Goal: Obtain resource: Download file/media

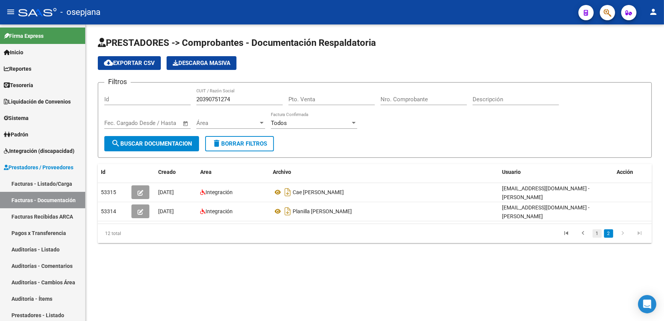
click at [598, 232] on link "1" at bounding box center [596, 233] width 9 height 8
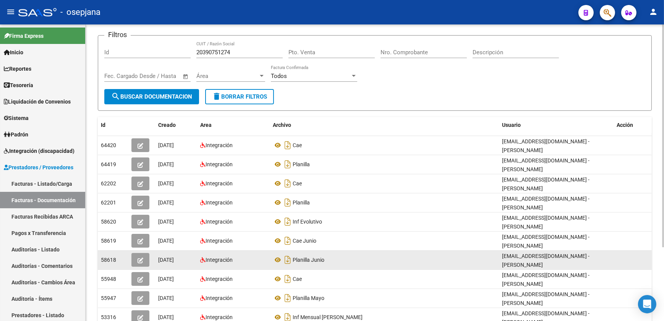
scroll to position [69, 0]
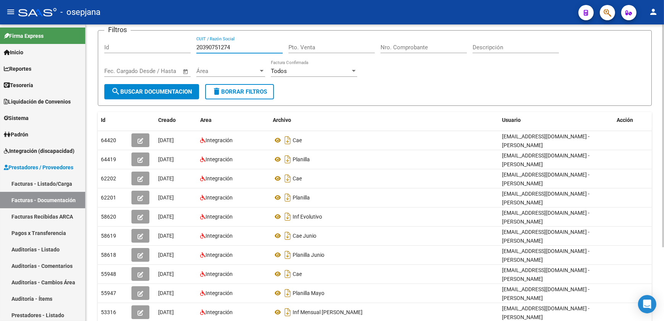
drag, startPoint x: 239, startPoint y: 27, endPoint x: 159, endPoint y: 29, distance: 79.5
click at [159, 29] on app-list-header "PRESTADORES -> Comprobantes - Documentación Respaldatoria cloud_download Export…" at bounding box center [375, 45] width 554 height 121
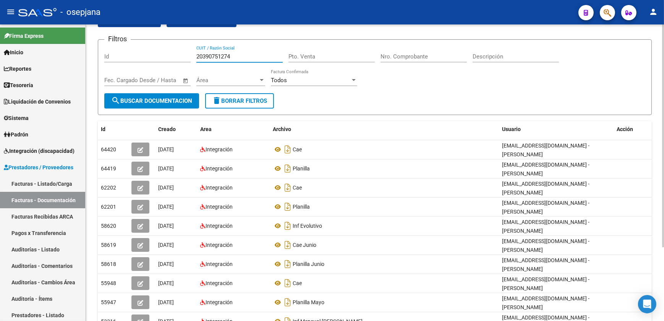
paste input "3280612219"
click at [175, 100] on span "search Buscar Documentacion" at bounding box center [151, 100] width 81 height 7
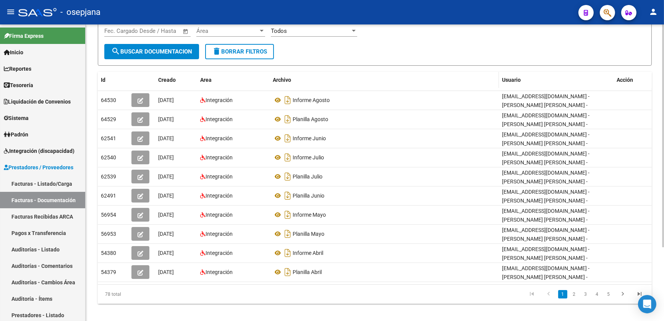
scroll to position [98, 0]
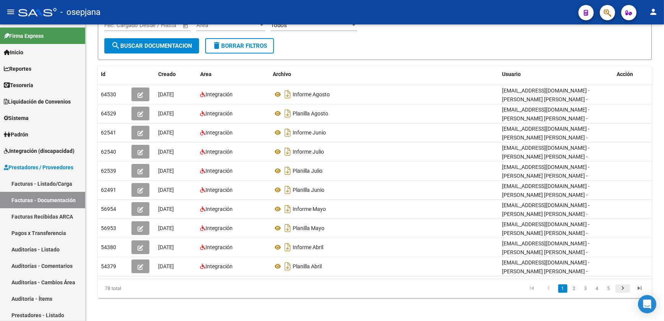
click at [622, 288] on icon "go to next page" at bounding box center [623, 289] width 10 height 9
click at [621, 290] on icon "go to next page" at bounding box center [623, 289] width 10 height 9
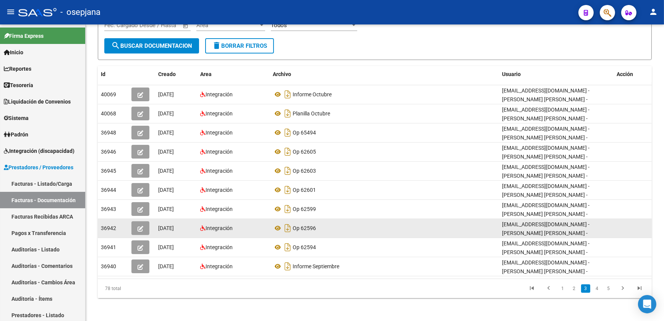
scroll to position [0, 0]
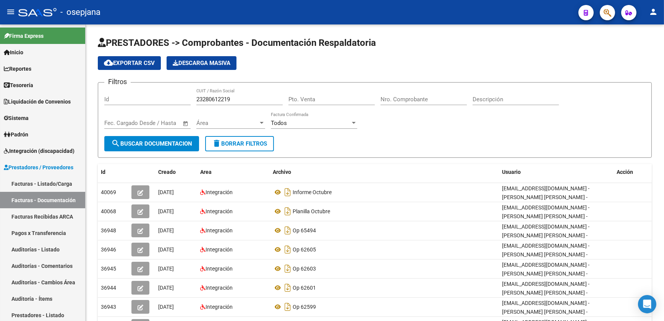
click at [434, 123] on div "Filtros Id 23280612219 CUIT / Razón Social Pto. Venta Nro. Comprobante Descripc…" at bounding box center [374, 112] width 541 height 47
drag, startPoint x: 246, startPoint y: 97, endPoint x: 144, endPoint y: 91, distance: 102.5
click at [144, 92] on div "Filtros Id 23280612219 CUIT / Razón Social Pto. Venta Nro. Comprobante Descripc…" at bounding box center [374, 112] width 541 height 47
paste input "316355064"
click at [155, 140] on span "search Buscar Documentacion" at bounding box center [151, 143] width 81 height 7
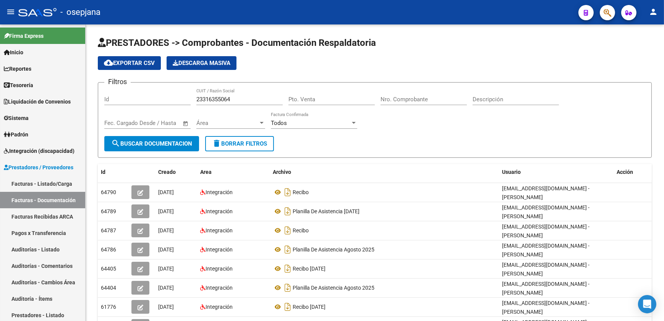
scroll to position [34, 0]
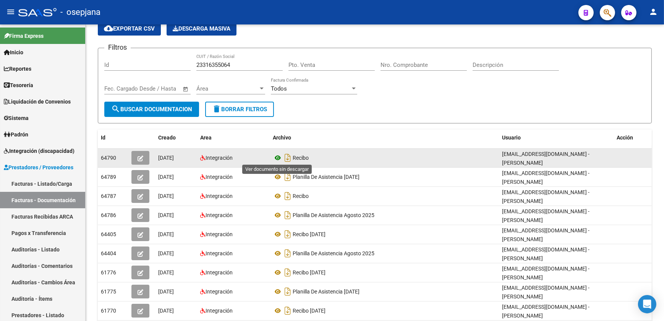
click at [277, 156] on icon at bounding box center [278, 157] width 10 height 9
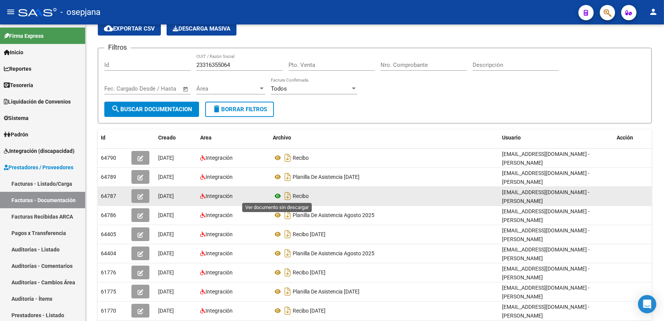
click at [275, 194] on icon at bounding box center [278, 195] width 10 height 9
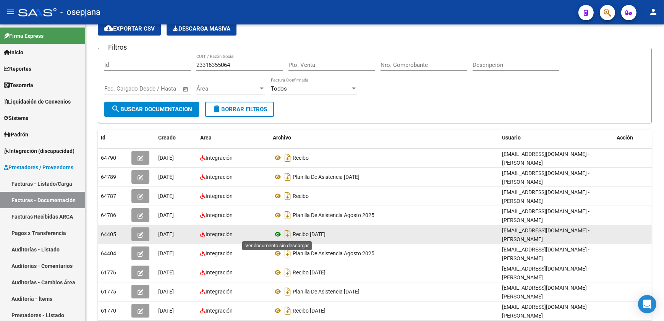
click at [276, 231] on icon at bounding box center [278, 234] width 10 height 9
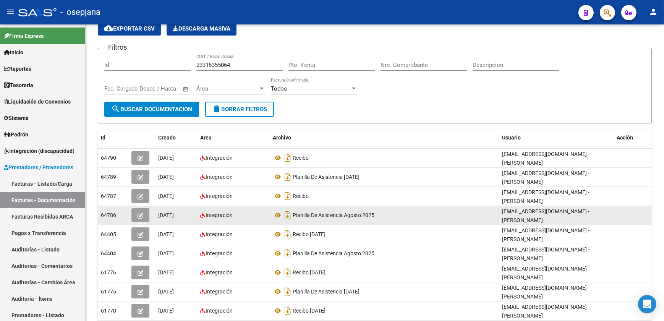
scroll to position [69, 0]
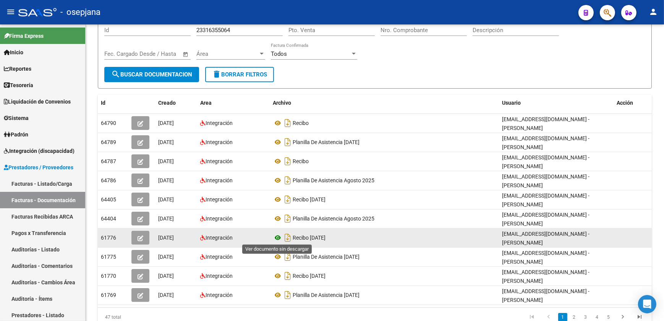
click at [276, 236] on icon at bounding box center [278, 237] width 10 height 9
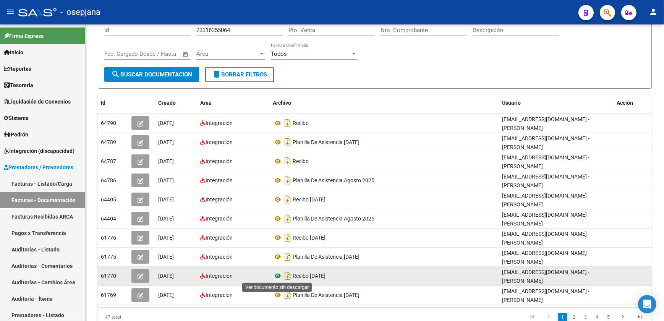
click at [275, 273] on icon at bounding box center [278, 275] width 10 height 9
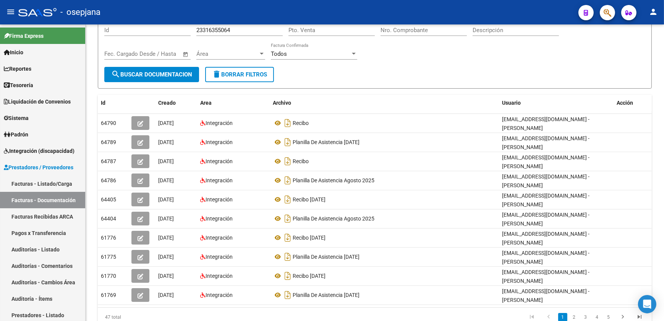
click at [330, 78] on form "Filtros Id 23316355064 CUIT / Razón Social Pto. Venta Nro. Comprobante Descripc…" at bounding box center [375, 51] width 554 height 76
drag, startPoint x: 241, startPoint y: 29, endPoint x: 144, endPoint y: 32, distance: 97.1
click at [144, 32] on div "Filtros Id 23316355064 CUIT / Razón Social Pto. Venta Nro. Comprobante Descripc…" at bounding box center [374, 42] width 541 height 47
paste input "2410471"
click at [171, 75] on span "search Buscar Documentacion" at bounding box center [151, 74] width 81 height 7
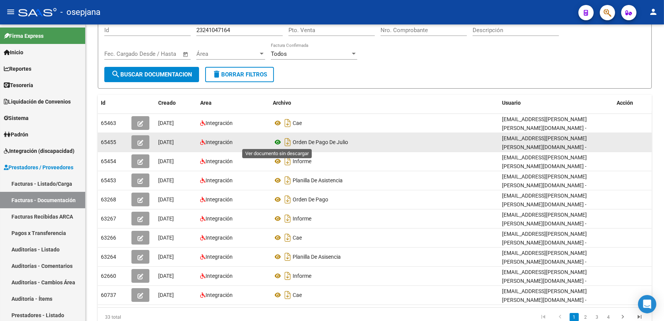
click at [276, 141] on icon at bounding box center [278, 141] width 10 height 9
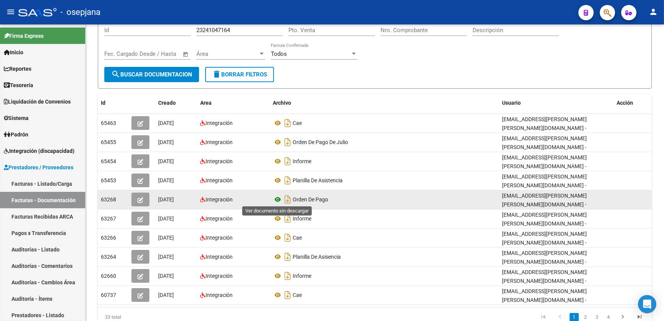
click at [279, 197] on icon at bounding box center [278, 199] width 10 height 9
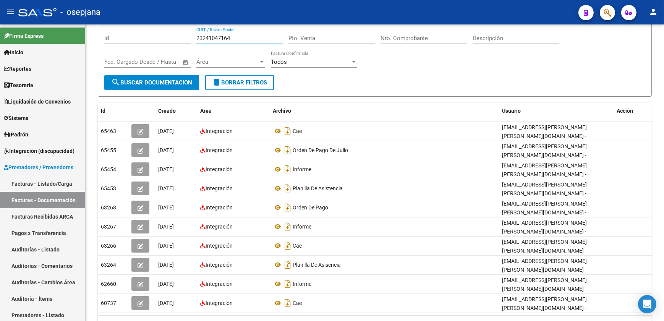
drag, startPoint x: 238, startPoint y: 31, endPoint x: 164, endPoint y: 31, distance: 74.5
click at [164, 31] on div "Filtros Id 23241047164 CUIT / Razón Social Pto. Venta Nro. Comprobante Descripc…" at bounding box center [374, 50] width 541 height 47
paste input "31968367"
click at [168, 81] on span "search Buscar Documentacion" at bounding box center [151, 82] width 81 height 7
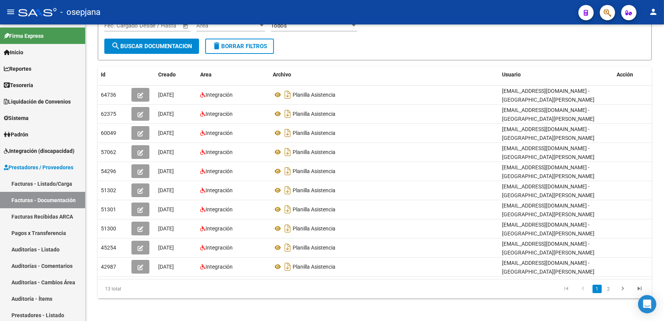
scroll to position [98, 0]
click at [609, 289] on link "2" at bounding box center [608, 288] width 9 height 8
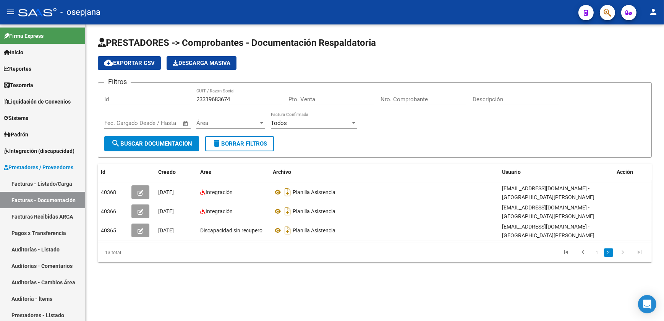
scroll to position [0, 0]
click at [399, 153] on form "Filtros Id 23319683674 CUIT / Razón Social Pto. Venta Nro. Comprobante Descripc…" at bounding box center [375, 120] width 554 height 76
drag, startPoint x: 218, startPoint y: 95, endPoint x: 107, endPoint y: 83, distance: 111.0
click at [107, 89] on div "Filtros Id 23319683674 CUIT / Razón Social Pto. Venta Nro. Comprobante Descripc…" at bounding box center [374, 112] width 541 height 47
paste input "3710055"
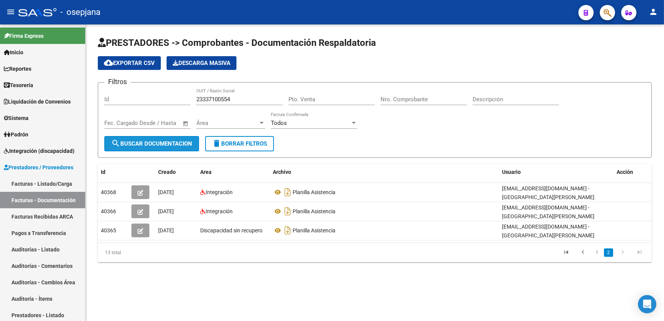
click at [179, 144] on span "search Buscar Documentacion" at bounding box center [151, 143] width 81 height 7
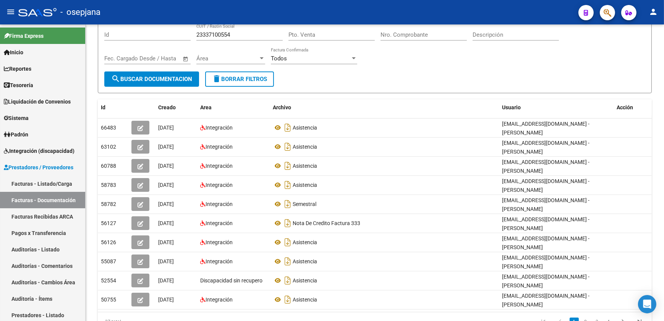
scroll to position [69, 0]
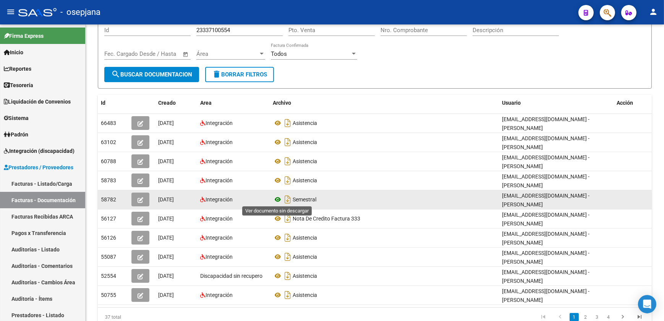
click at [279, 198] on icon at bounding box center [278, 199] width 10 height 9
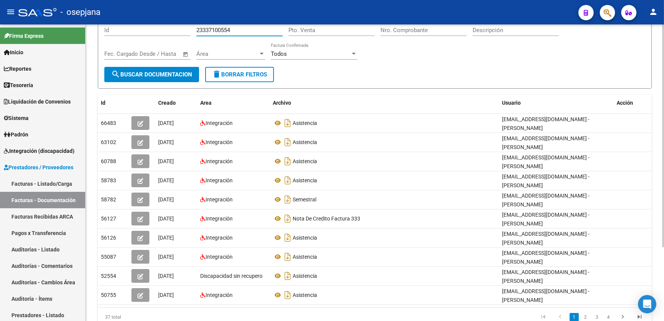
scroll to position [48, 0]
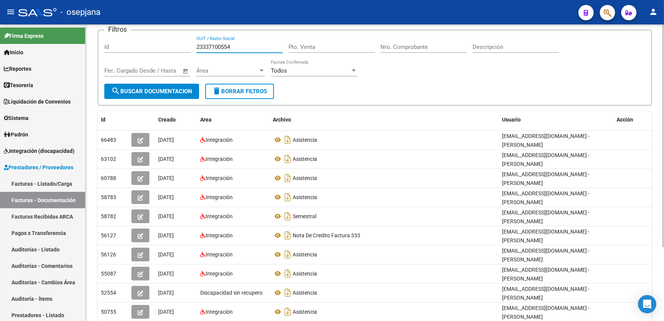
drag, startPoint x: 244, startPoint y: 29, endPoint x: 107, endPoint y: 28, distance: 137.9
click at [107, 36] on div "Filtros Id 23337100554 CUIT / Razón Social Pto. Venta Nro. Comprobante Descripc…" at bounding box center [374, 59] width 541 height 47
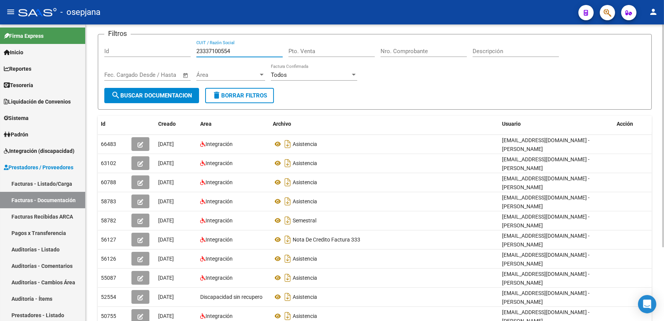
paste input "946291"
type input "23394629154"
click at [161, 92] on span "search Buscar Documentacion" at bounding box center [151, 95] width 81 height 7
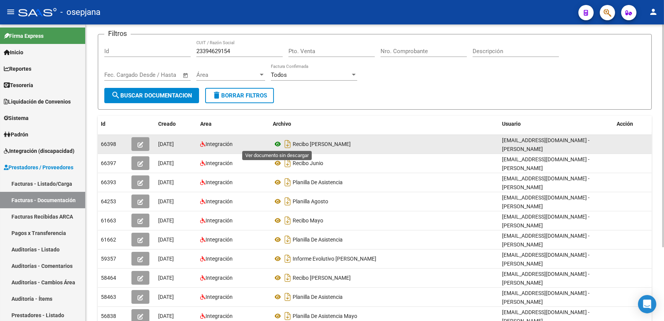
click at [275, 141] on icon at bounding box center [278, 143] width 10 height 9
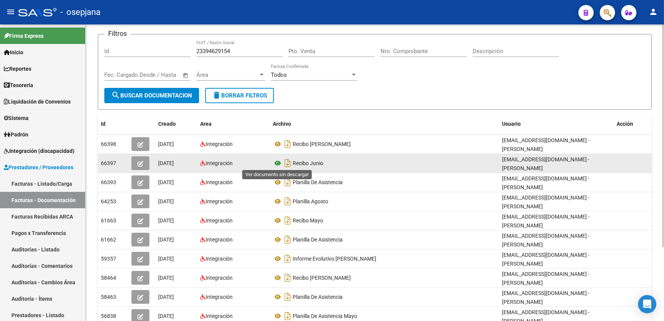
click at [277, 162] on icon at bounding box center [278, 162] width 10 height 9
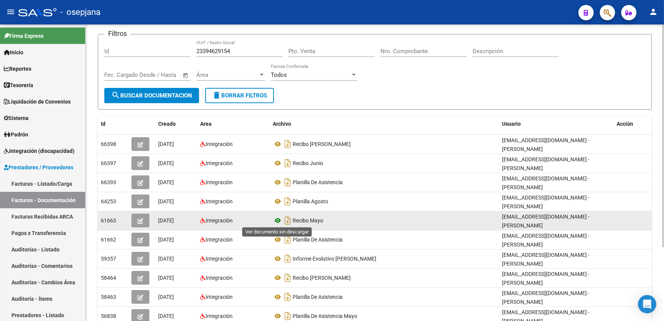
click at [276, 220] on icon at bounding box center [278, 220] width 10 height 9
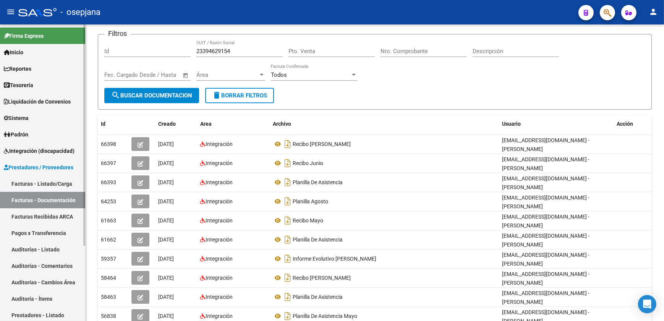
click at [61, 185] on link "Facturas - Listado/Carga" at bounding box center [42, 183] width 85 height 16
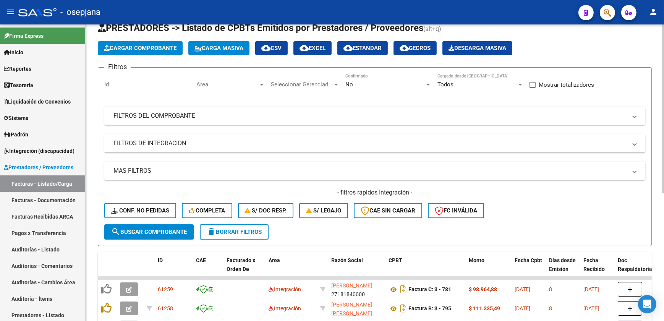
scroll to position [48, 0]
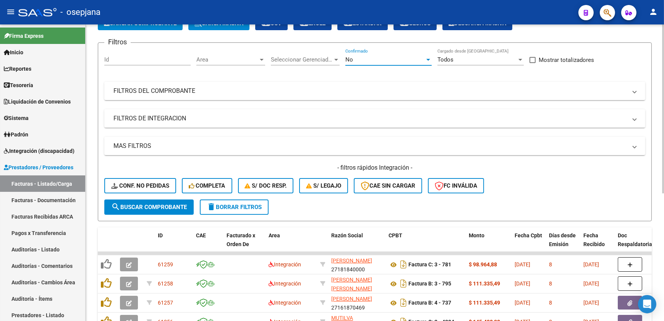
click at [385, 57] on div "No" at bounding box center [384, 59] width 79 height 7
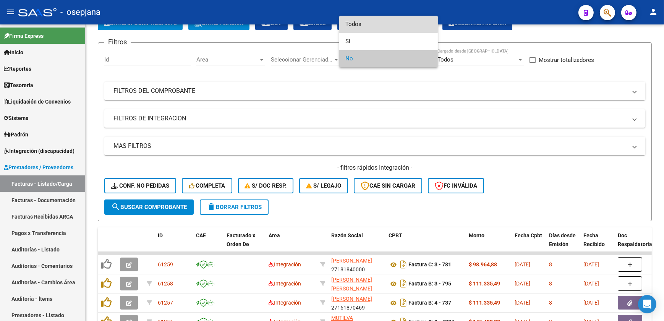
click at [367, 25] on span "Todos" at bounding box center [388, 24] width 86 height 17
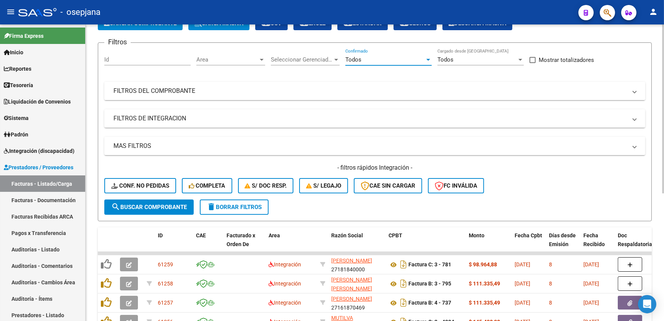
click at [272, 95] on mat-expansion-panel-header "FILTROS DEL COMPROBANTE" at bounding box center [374, 91] width 541 height 18
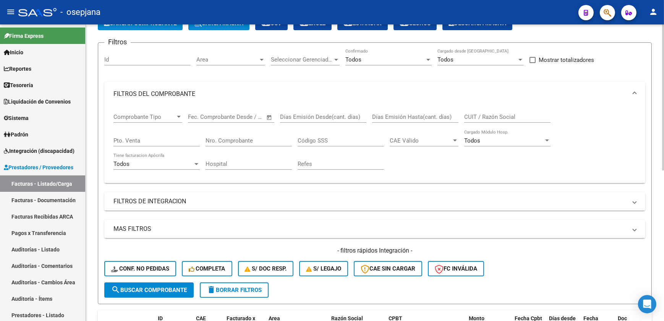
click at [237, 140] on input "Nro. Comprobante" at bounding box center [248, 140] width 86 height 7
paste input "23394629154"
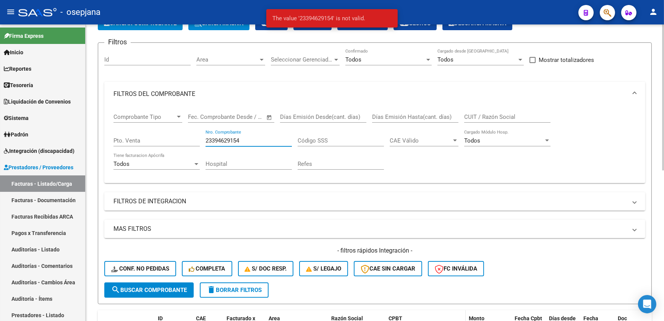
type input "23394629154"
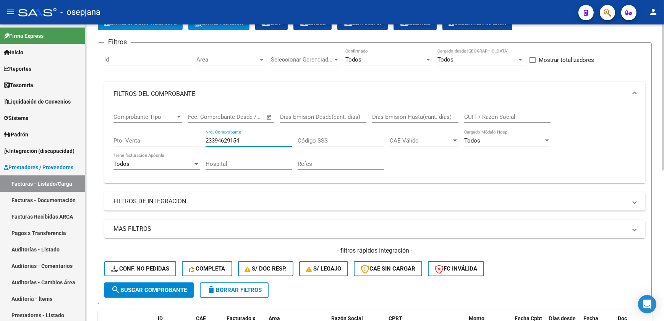
drag, startPoint x: 249, startPoint y: 138, endPoint x: 173, endPoint y: 138, distance: 75.6
click at [173, 138] on div "Comprobante Tipo Comprobante Tipo Fecha inicio – Fecha fin Fec. Comprobante Des…" at bounding box center [374, 141] width 522 height 71
click at [490, 114] on input "CUIT / Razón Social" at bounding box center [507, 116] width 86 height 7
paste input "23394629154"
click at [171, 293] on button "search Buscar Comprobante" at bounding box center [148, 289] width 89 height 15
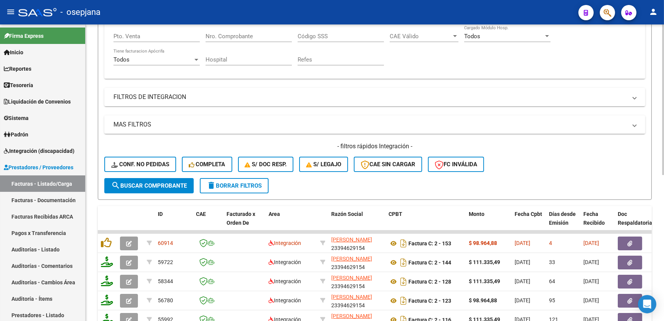
scroll to position [187, 0]
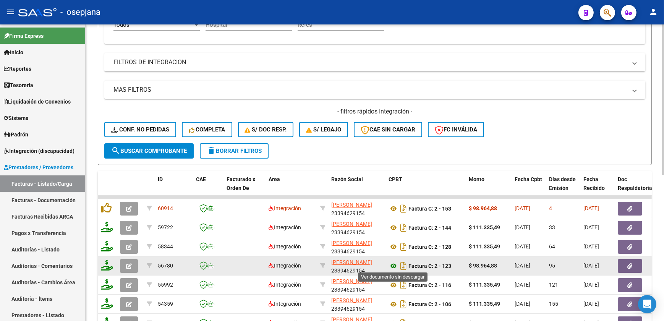
click at [395, 265] on icon at bounding box center [393, 265] width 10 height 9
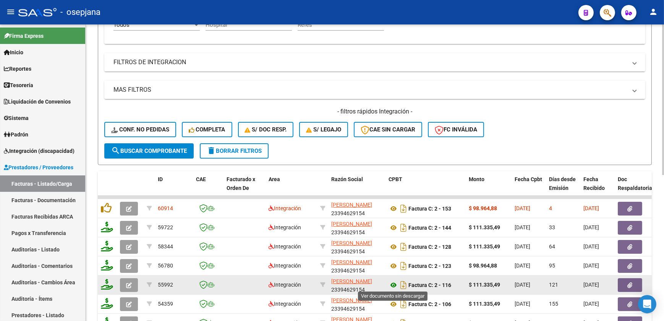
click at [395, 284] on icon at bounding box center [393, 284] width 10 height 9
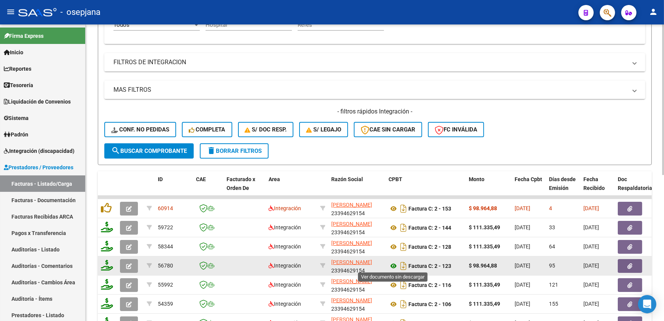
click at [391, 265] on icon at bounding box center [393, 265] width 10 height 9
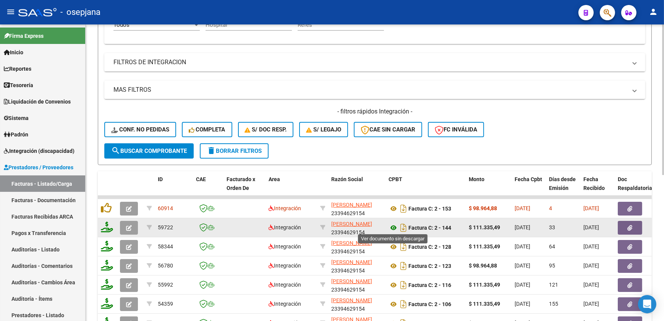
click at [395, 226] on icon at bounding box center [393, 227] width 10 height 9
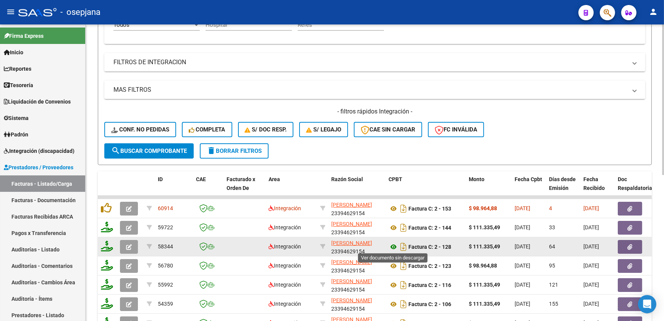
click at [390, 245] on icon at bounding box center [393, 246] width 10 height 9
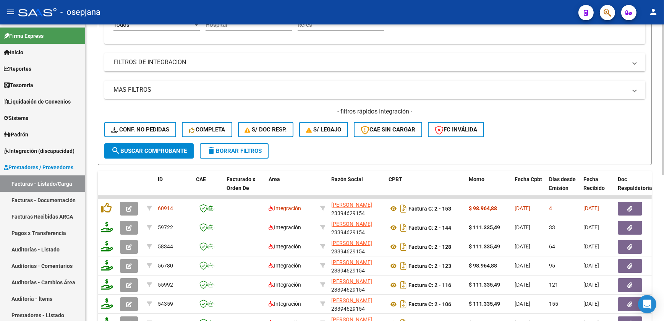
click at [304, 83] on mat-expansion-panel-header "MAS FILTROS" at bounding box center [374, 90] width 541 height 18
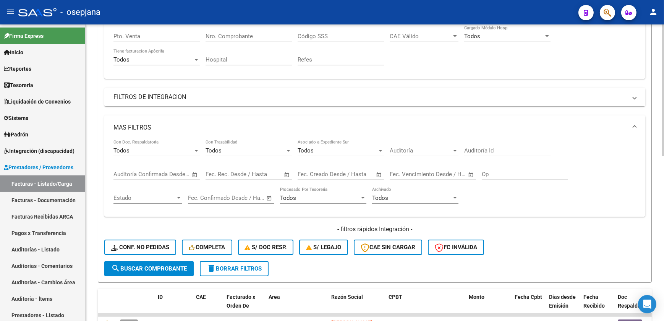
scroll to position [118, 0]
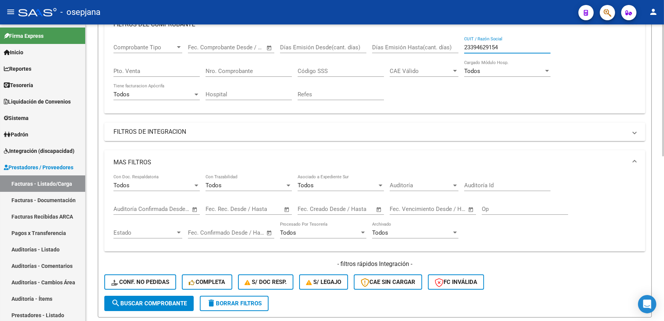
drag, startPoint x: 520, startPoint y: 47, endPoint x: 382, endPoint y: 45, distance: 138.3
click at [382, 45] on div "Comprobante Tipo Comprobante Tipo Fecha inicio – Fecha fin Fec. Comprobante Des…" at bounding box center [374, 72] width 522 height 71
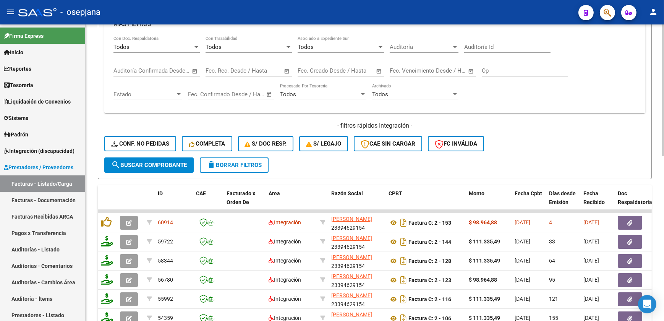
scroll to position [256, 0]
click at [522, 137] on div "- filtros rápidos Integración - Conf. no pedidas Completa S/ Doc Resp. S/ legaj…" at bounding box center [374, 139] width 541 height 36
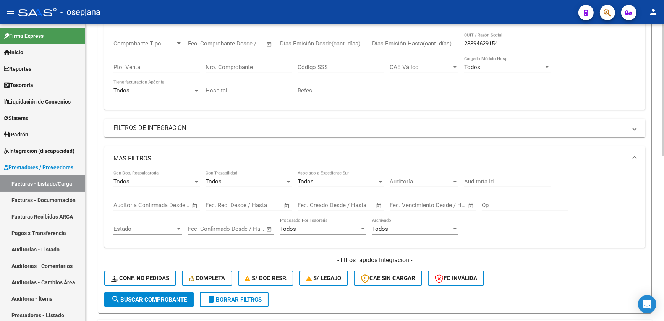
scroll to position [118, 0]
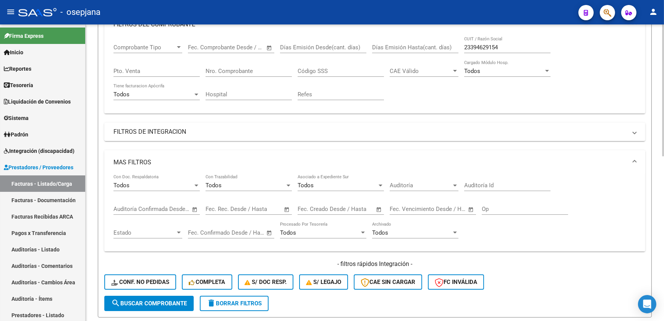
click at [635, 158] on span at bounding box center [634, 162] width 3 height 8
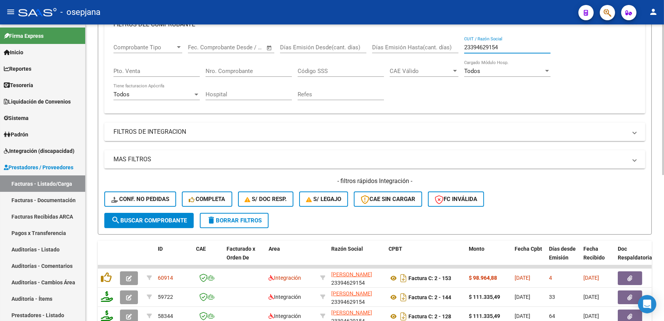
drag, startPoint x: 501, startPoint y: 45, endPoint x: 457, endPoint y: 45, distance: 44.3
click at [457, 45] on div "Comprobante Tipo Comprobante Tipo Fecha inicio – Fecha fin Fec. Comprobante Des…" at bounding box center [374, 72] width 522 height 71
paste input "7221569607"
type input "27221569607"
click at [150, 217] on span "search Buscar Comprobante" at bounding box center [149, 220] width 76 height 7
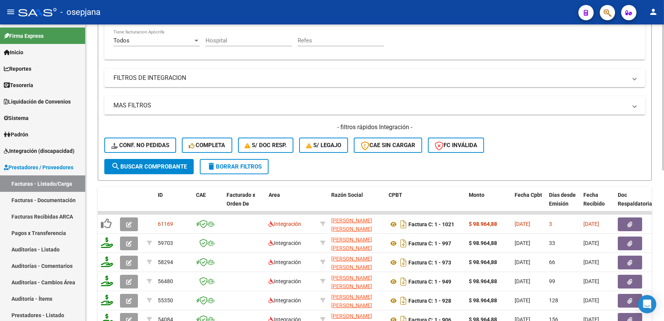
scroll to position [187, 0]
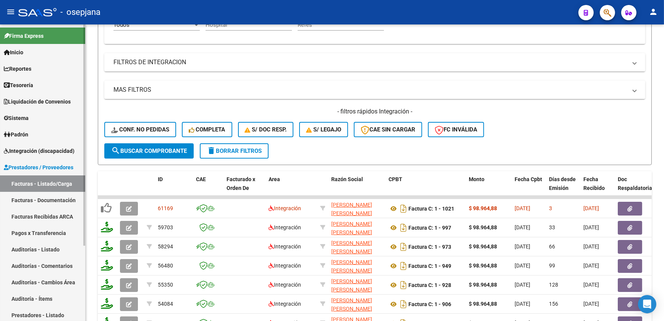
click at [51, 199] on link "Facturas - Documentación" at bounding box center [42, 200] width 85 height 16
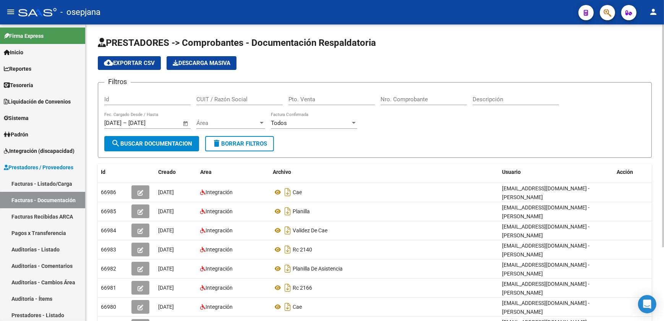
click at [266, 145] on span "delete Borrar Filtros" at bounding box center [239, 143] width 55 height 7
click at [215, 96] on input "CUIT / Razón Social" at bounding box center [239, 99] width 86 height 7
paste input "27221569607"
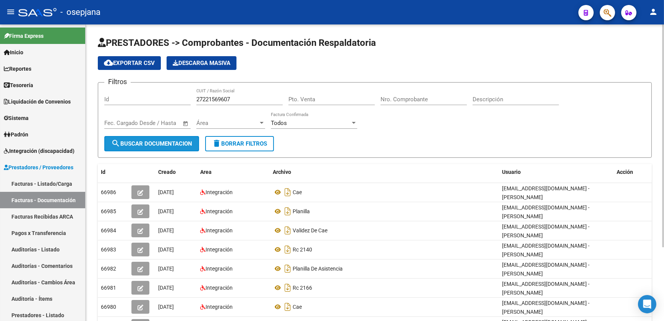
click at [175, 138] on button "search Buscar Documentacion" at bounding box center [151, 143] width 95 height 15
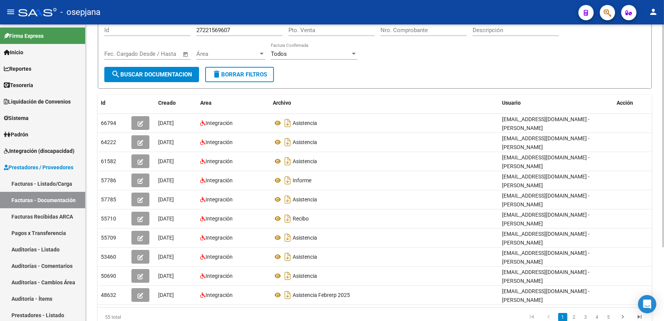
scroll to position [98, 0]
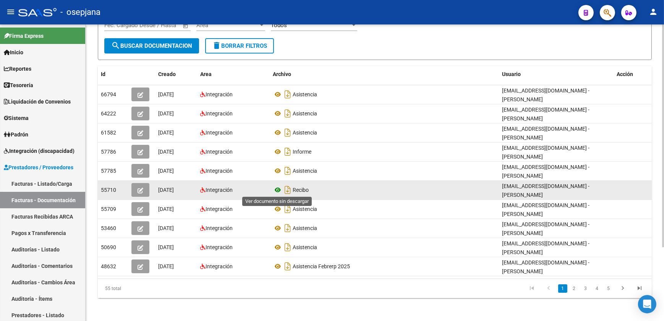
click at [279, 190] on icon at bounding box center [278, 189] width 10 height 9
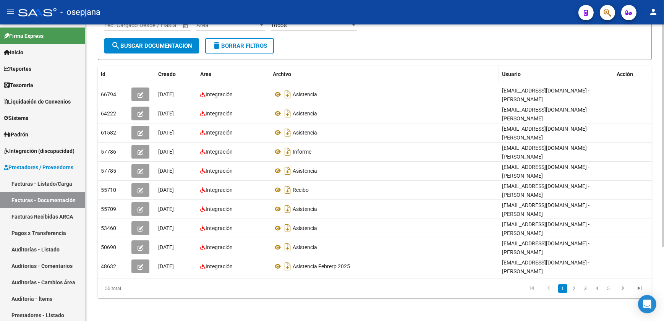
click at [427, 68] on datatable-header-cell "Archivo" at bounding box center [384, 74] width 229 height 16
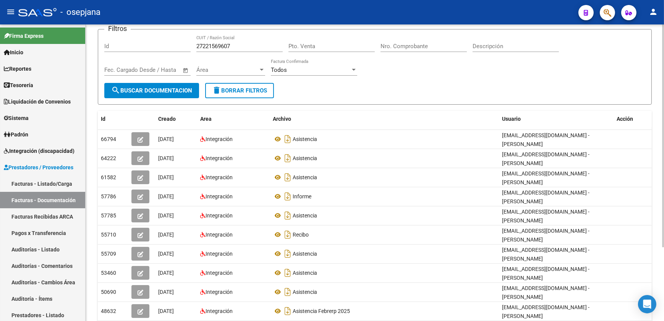
scroll to position [0, 0]
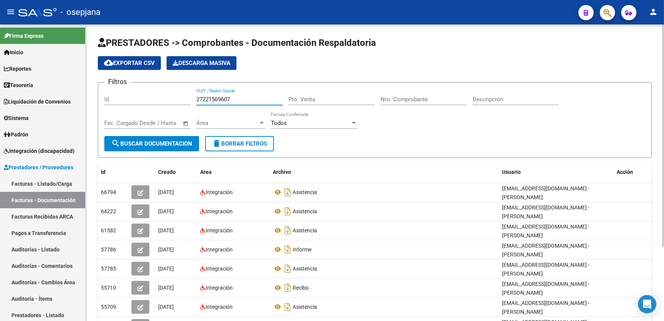
drag, startPoint x: 238, startPoint y: 97, endPoint x: 128, endPoint y: 103, distance: 110.2
click at [127, 102] on div "Filtros Id 27221569607 CUIT / Razón Social Pto. Venta Nro. Comprobante Descripc…" at bounding box center [374, 112] width 541 height 47
paste input "19657531"
click at [165, 141] on span "search Buscar Documentacion" at bounding box center [151, 143] width 81 height 7
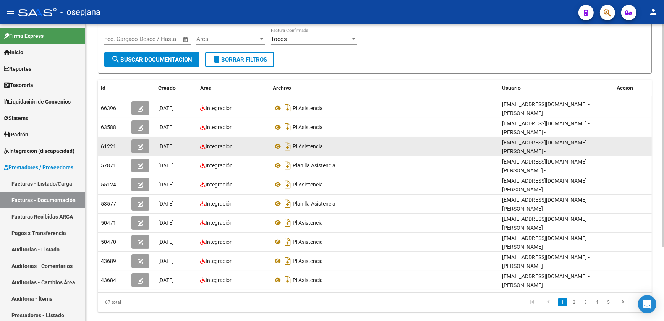
scroll to position [98, 0]
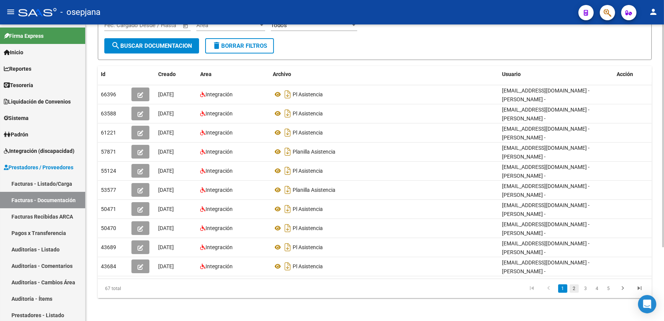
click at [575, 288] on link "2" at bounding box center [573, 288] width 9 height 8
click at [584, 291] on li "3" at bounding box center [585, 288] width 11 height 13
click at [584, 287] on link "3" at bounding box center [585, 288] width 9 height 8
click at [430, 45] on form "Filtros Id 27219657531 CUIT / Razón Social Pto. Venta Nro. Comprobante Descripc…" at bounding box center [375, 22] width 554 height 76
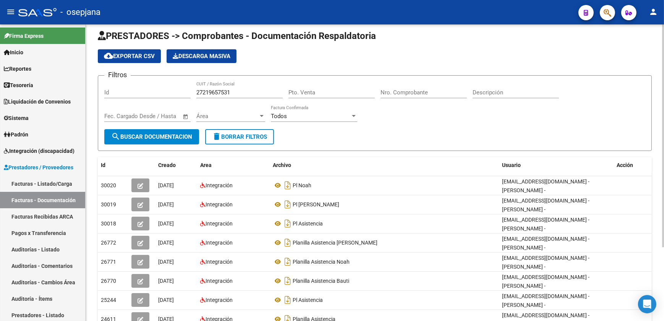
scroll to position [0, 0]
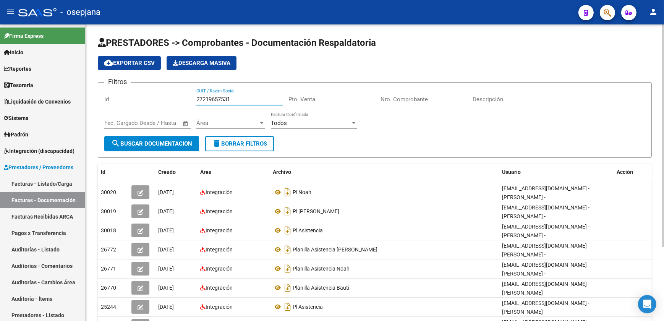
drag, startPoint x: 204, startPoint y: 104, endPoint x: 144, endPoint y: 101, distance: 60.0
click at [144, 101] on div "Filtros Id 27219657531 CUIT / Razón Social Pto. Venta Nro. Comprobante Descripc…" at bounding box center [374, 112] width 541 height 47
paste input "2156042"
click at [167, 141] on span "search Buscar Documentacion" at bounding box center [151, 143] width 81 height 7
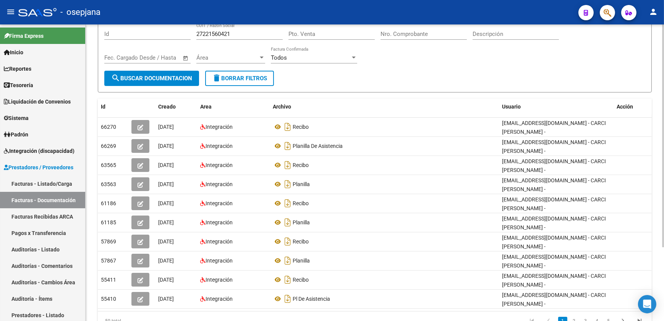
scroll to position [69, 0]
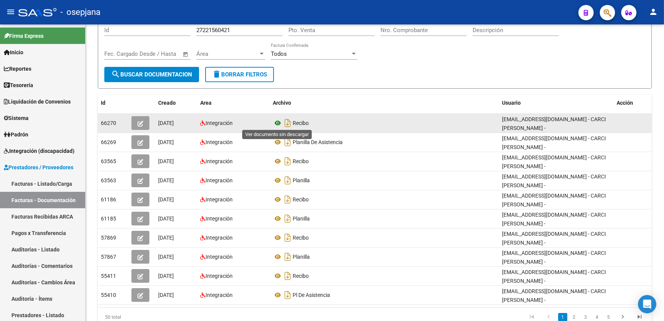
click at [275, 121] on icon at bounding box center [278, 122] width 10 height 9
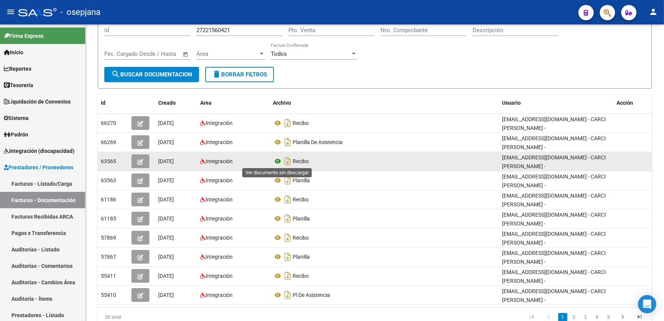
click at [275, 158] on icon at bounding box center [278, 161] width 10 height 9
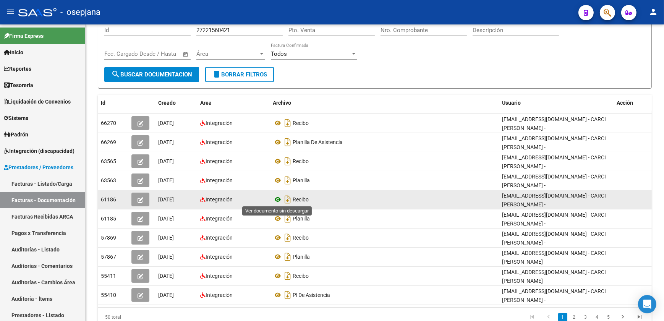
click at [276, 198] on icon at bounding box center [278, 199] width 10 height 9
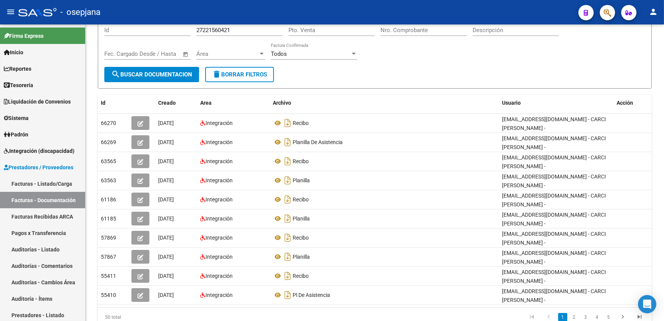
click at [340, 82] on form "Filtros Id 27221560421 CUIT / Razón Social Pto. Venta Nro. Comprobante Descripc…" at bounding box center [375, 51] width 554 height 76
drag, startPoint x: 234, startPoint y: 29, endPoint x: 160, endPoint y: 41, distance: 74.3
click at [161, 41] on div "Filtros Id 27221560421 CUIT / Razón Social Pto. Venta Nro. Comprobante Descripc…" at bounding box center [374, 42] width 541 height 47
paste input "34736855"
click at [187, 76] on button "search Buscar Documentacion" at bounding box center [151, 74] width 95 height 15
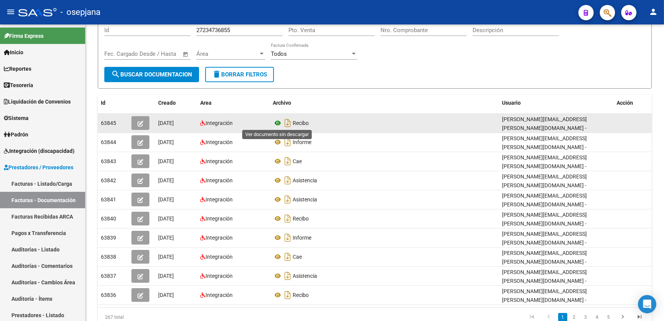
click at [277, 121] on icon at bounding box center [278, 122] width 10 height 9
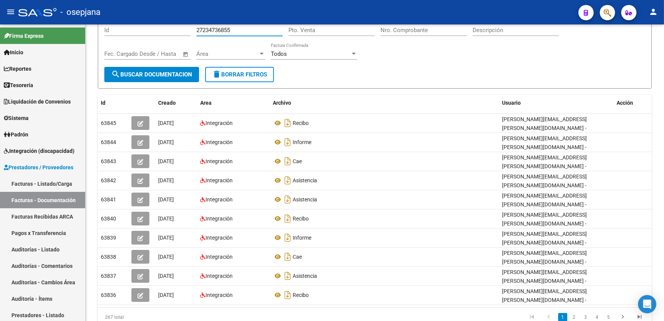
drag, startPoint x: 251, startPoint y: 30, endPoint x: 108, endPoint y: 31, distance: 143.2
click at [108, 31] on div "Filtros Id 27234736855 CUIT / Razón Social Pto. Venta Nro. Comprobante Descripc…" at bounding box center [374, 42] width 541 height 47
paste input "1576334"
click at [134, 75] on span "search Buscar Documentacion" at bounding box center [151, 74] width 81 height 7
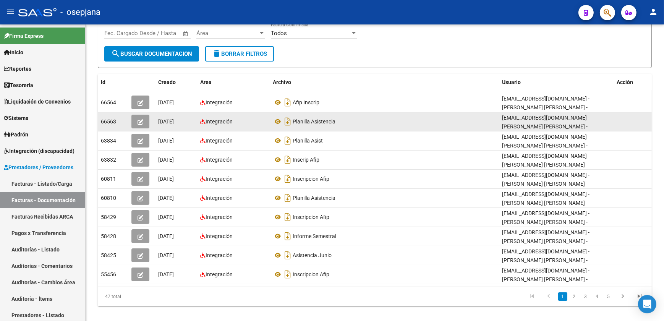
scroll to position [98, 0]
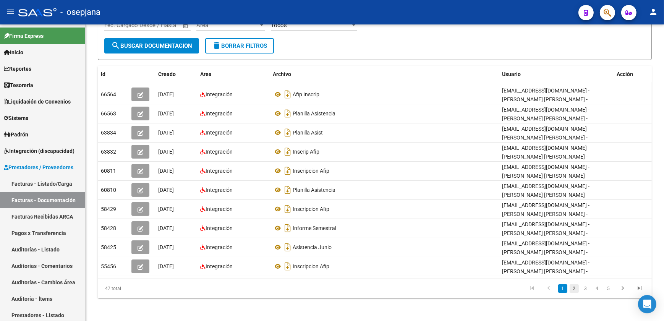
click at [571, 289] on link "2" at bounding box center [573, 288] width 9 height 8
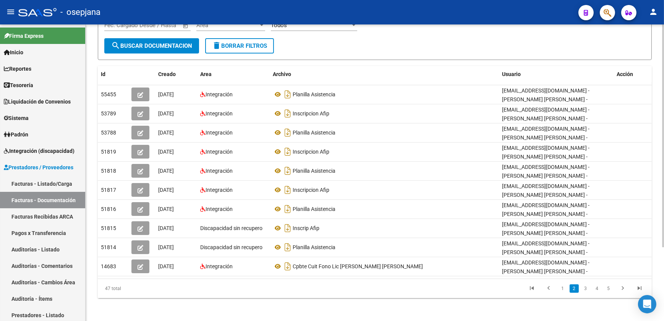
click at [584, 289] on link "3" at bounding box center [585, 288] width 9 height 8
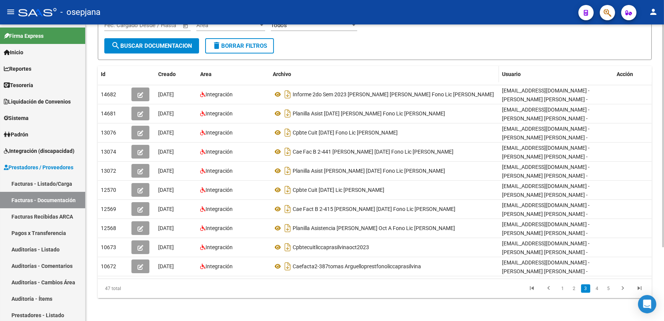
click at [344, 70] on div "Archivo" at bounding box center [384, 74] width 223 height 9
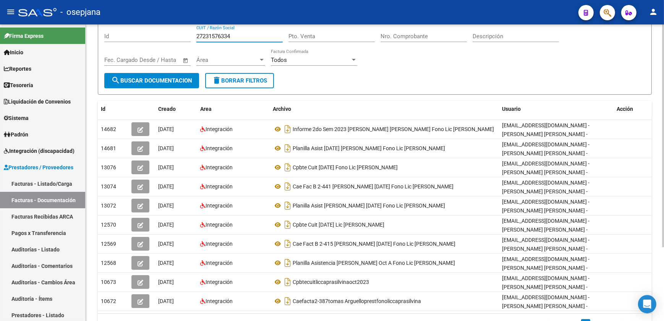
drag, startPoint x: 241, startPoint y: 34, endPoint x: 150, endPoint y: 37, distance: 90.2
click at [150, 37] on div "Filtros Id 27231576334 CUIT / Razón Social Pto. Venta Nro. Comprobante Descripc…" at bounding box center [374, 49] width 541 height 47
paste input "41716908"
click at [183, 80] on span "search Buscar Documentacion" at bounding box center [151, 80] width 81 height 7
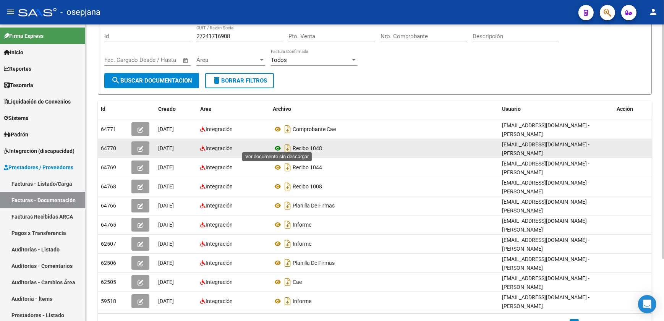
click at [276, 144] on icon at bounding box center [278, 148] width 10 height 9
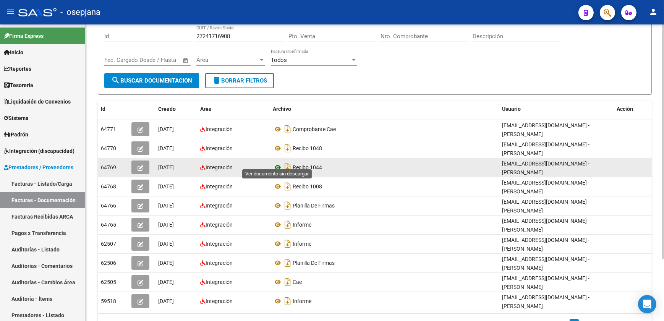
click at [279, 163] on icon at bounding box center [278, 167] width 10 height 9
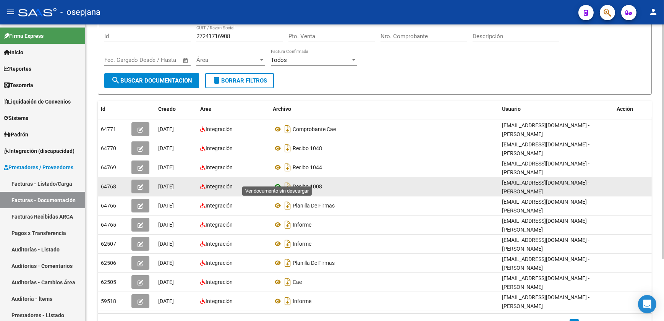
click at [273, 182] on icon at bounding box center [278, 186] width 10 height 9
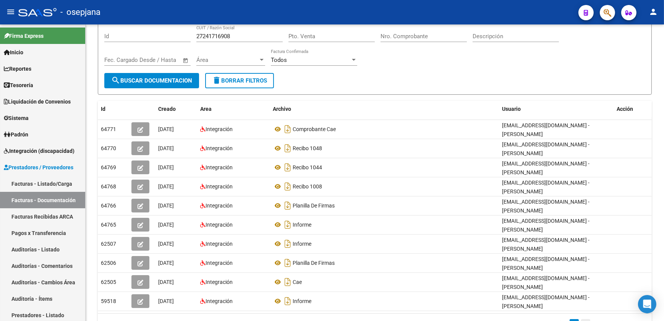
click at [583, 319] on link "2" at bounding box center [585, 323] width 9 height 8
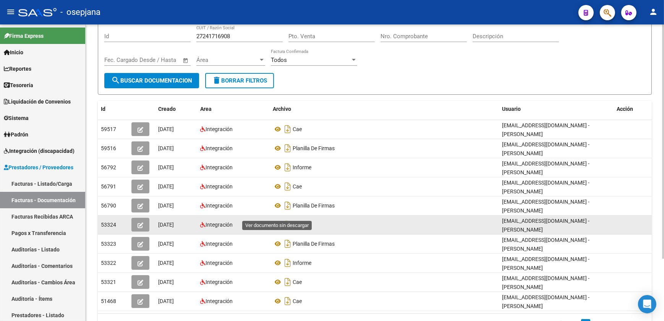
click at [276, 220] on icon at bounding box center [278, 224] width 10 height 9
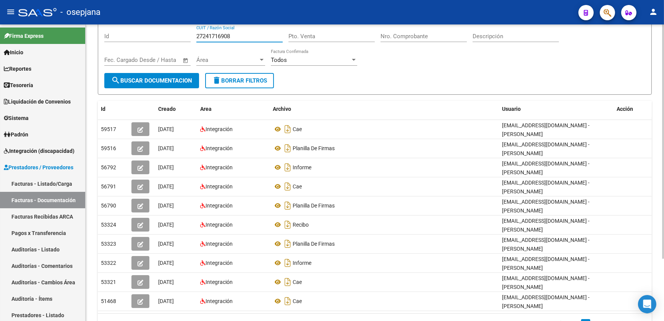
drag, startPoint x: 243, startPoint y: 36, endPoint x: 137, endPoint y: 32, distance: 105.1
click at [137, 32] on div "Filtros Id 27241716908 CUIT / Razón Social Pto. Venta Nro. Comprobante Descripc…" at bounding box center [374, 49] width 541 height 47
paste input "74647952"
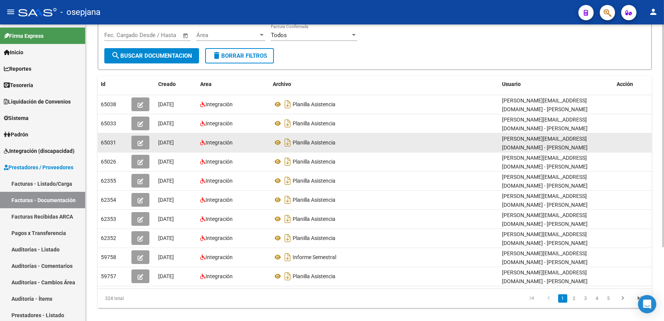
scroll to position [98, 0]
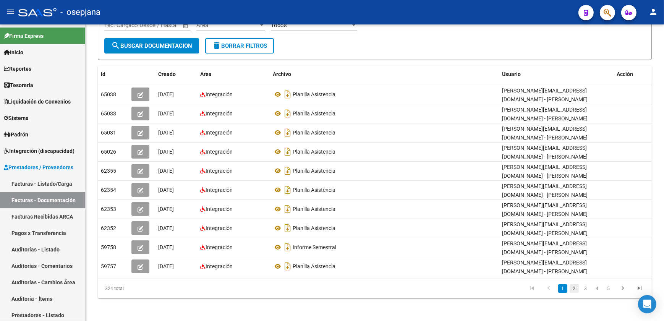
click at [576, 288] on link "2" at bounding box center [573, 288] width 9 height 8
click at [622, 288] on icon "go to next page" at bounding box center [623, 289] width 10 height 9
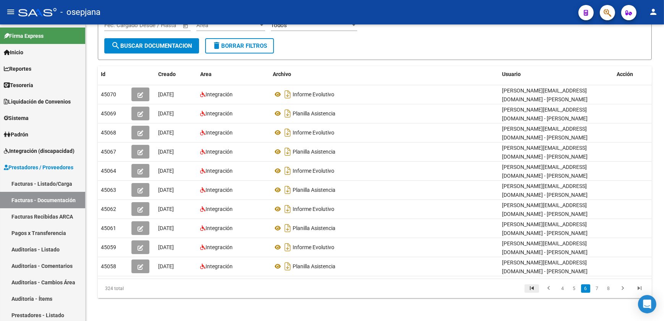
click at [532, 289] on icon "go to first page" at bounding box center [532, 289] width 10 height 9
drag, startPoint x: 411, startPoint y: 74, endPoint x: 414, endPoint y: 82, distance: 8.7
click at [411, 74] on div "Archivo" at bounding box center [384, 74] width 223 height 9
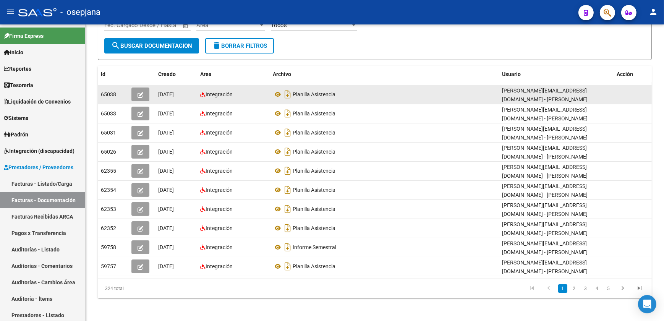
scroll to position [0, 0]
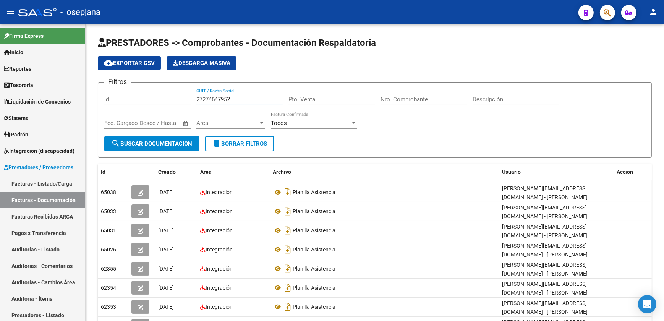
drag, startPoint x: 236, startPoint y: 96, endPoint x: 123, endPoint y: 97, distance: 112.3
click at [123, 97] on div "Filtros Id 27274647952 CUIT / Razón Social Pto. Venta Nro. Comprobante Descripc…" at bounding box center [374, 112] width 541 height 47
paste input "48184"
click at [163, 143] on span "search Buscar Documentacion" at bounding box center [151, 143] width 81 height 7
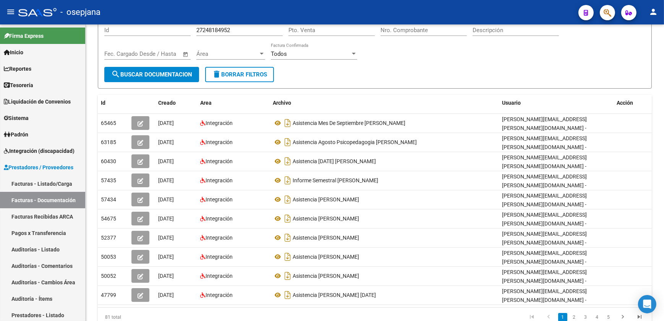
scroll to position [98, 0]
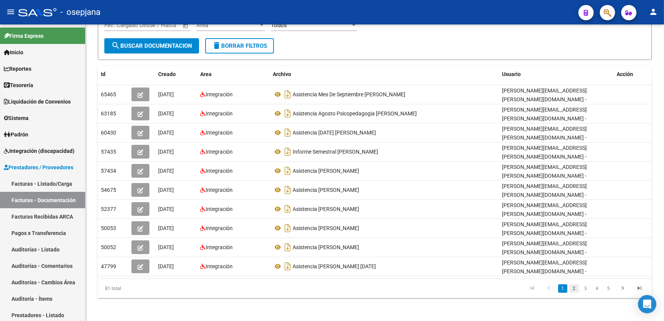
click at [573, 288] on link "2" at bounding box center [573, 288] width 9 height 8
click at [584, 286] on link "3" at bounding box center [585, 288] width 9 height 8
click at [596, 285] on link "4" at bounding box center [596, 288] width 9 height 8
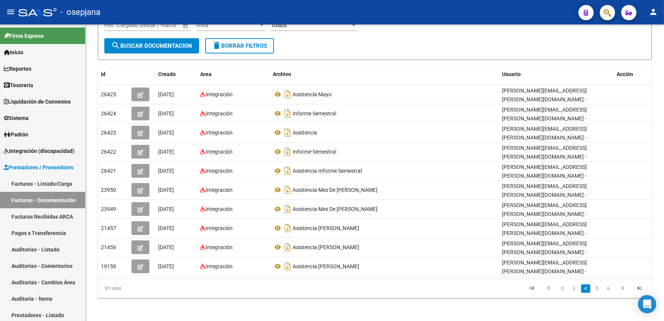
click at [348, 47] on form "Filtros Id 27248184952 CUIT / Razón Social Pto. Venta Nro. Comprobante Descripc…" at bounding box center [375, 22] width 554 height 76
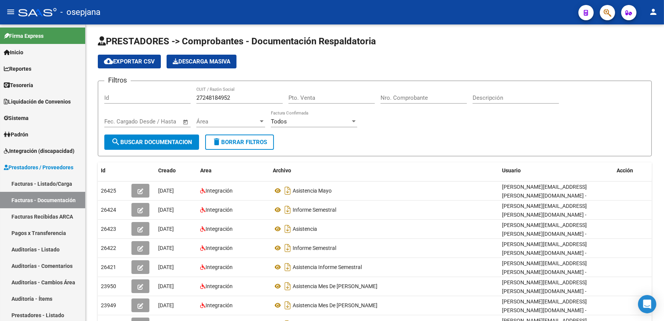
scroll to position [0, 0]
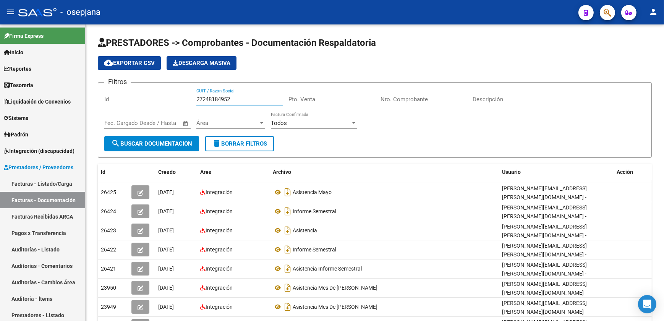
drag, startPoint x: 240, startPoint y: 99, endPoint x: 100, endPoint y: 94, distance: 140.6
click at [100, 94] on form "Filtros Id 27248184952 CUIT / Razón Social Pto. Venta Nro. Comprobante Descripc…" at bounding box center [375, 120] width 554 height 76
paste input "5632547"
click at [151, 142] on span "search Buscar Documentacion" at bounding box center [151, 143] width 81 height 7
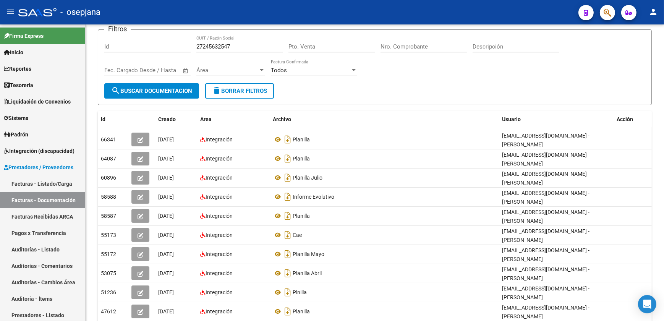
scroll to position [69, 0]
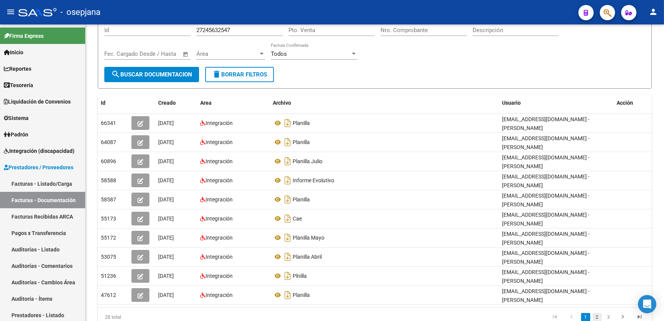
click at [595, 316] on link "2" at bounding box center [596, 317] width 9 height 8
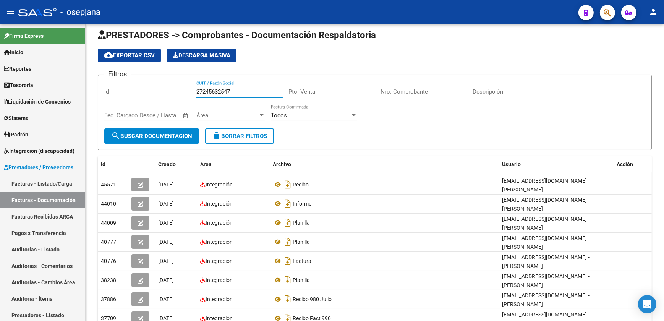
drag, startPoint x: 237, startPoint y: 28, endPoint x: 146, endPoint y: 21, distance: 91.6
click at [146, 21] on div "menu - osepjana person Firma Express Inicio Calendario SSS Instructivos Contact…" at bounding box center [332, 160] width 664 height 321
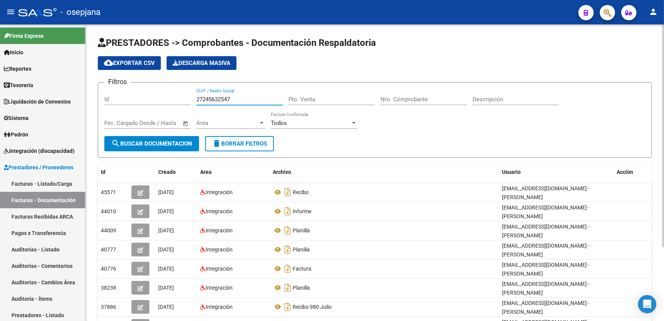
paste input "80331762"
click at [165, 140] on span "search Buscar Documentacion" at bounding box center [151, 143] width 81 height 7
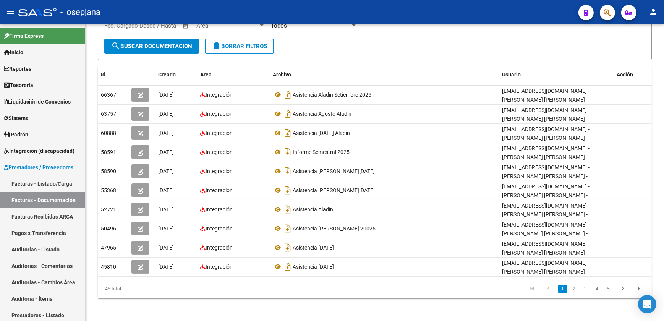
scroll to position [98, 0]
click at [574, 288] on link "2" at bounding box center [573, 288] width 9 height 8
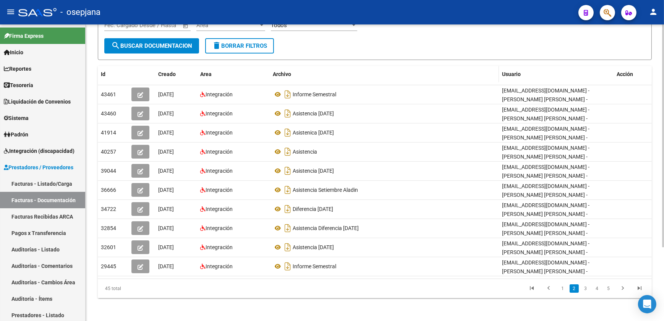
click at [402, 72] on div "Archivo" at bounding box center [384, 74] width 223 height 9
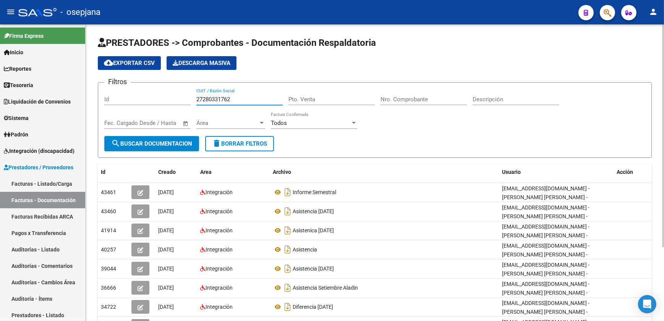
drag, startPoint x: 235, startPoint y: 99, endPoint x: 134, endPoint y: 87, distance: 101.6
click at [134, 87] on form "Filtros Id 27280331762 CUIT / Razón Social Pto. Venta Nro. Comprobante Descripc…" at bounding box center [375, 120] width 554 height 76
paste input "1661863"
click at [186, 142] on span "search Buscar Documentacion" at bounding box center [151, 143] width 81 height 7
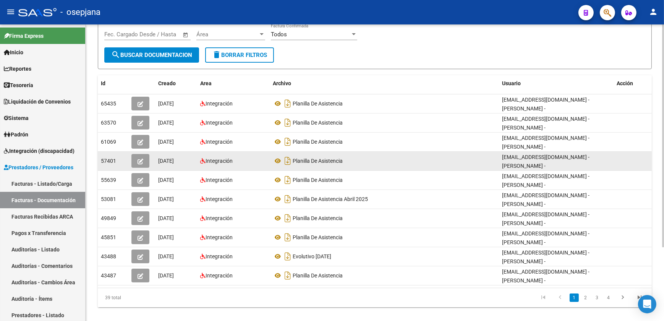
scroll to position [98, 0]
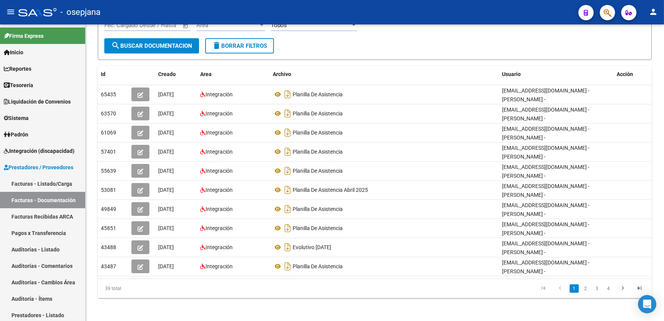
drag, startPoint x: 585, startPoint y: 288, endPoint x: 577, endPoint y: 291, distance: 8.9
click at [585, 288] on link "2" at bounding box center [585, 288] width 9 height 8
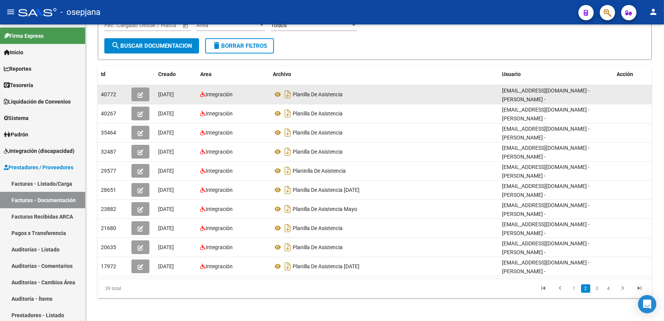
click at [426, 95] on div "Planilla De Asistencia" at bounding box center [384, 94] width 223 height 12
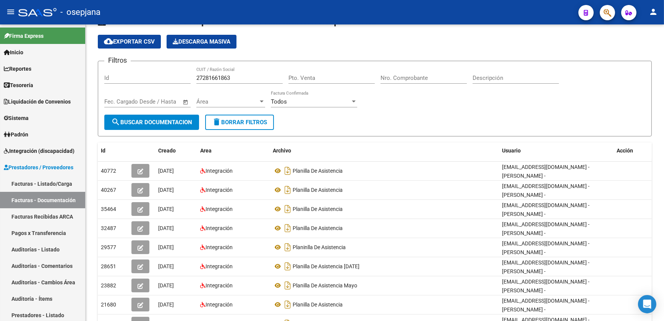
scroll to position [0, 0]
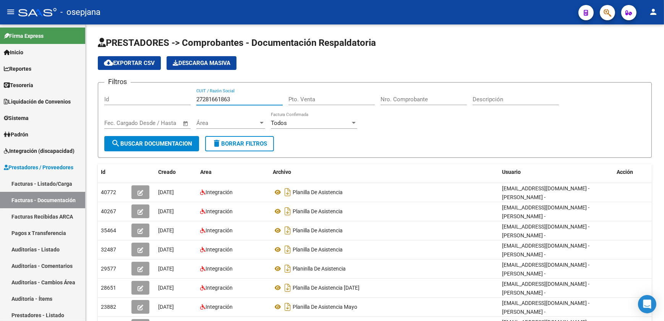
drag, startPoint x: 191, startPoint y: 92, endPoint x: 127, endPoint y: 91, distance: 64.5
click at [128, 91] on div "Filtros Id 27281661863 CUIT / Razón Social Pto. Venta Nro. Comprobante Descripc…" at bounding box center [374, 112] width 541 height 47
paste input "5878522"
click at [174, 138] on button "search Buscar Documentacion" at bounding box center [151, 143] width 95 height 15
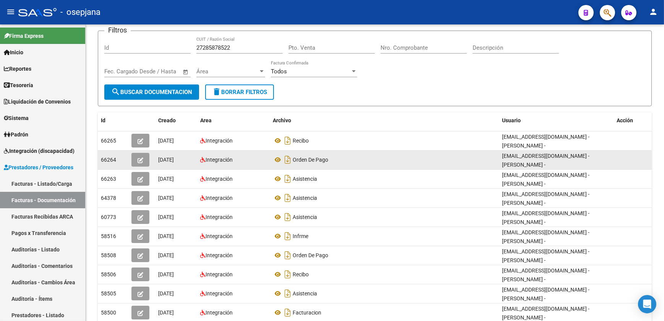
scroll to position [69, 0]
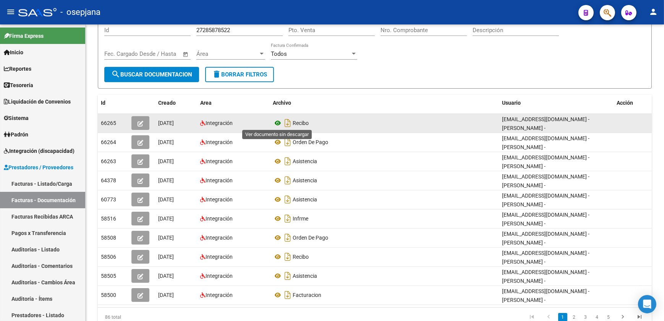
click at [276, 119] on icon at bounding box center [278, 122] width 10 height 9
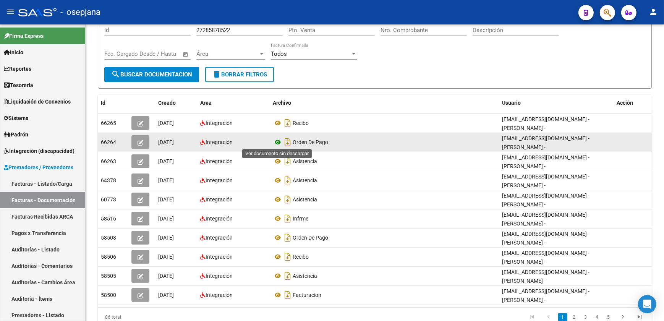
click at [276, 141] on icon at bounding box center [278, 141] width 10 height 9
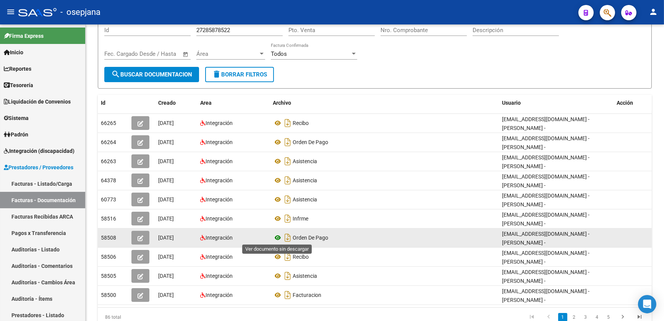
click at [277, 238] on icon at bounding box center [278, 237] width 10 height 9
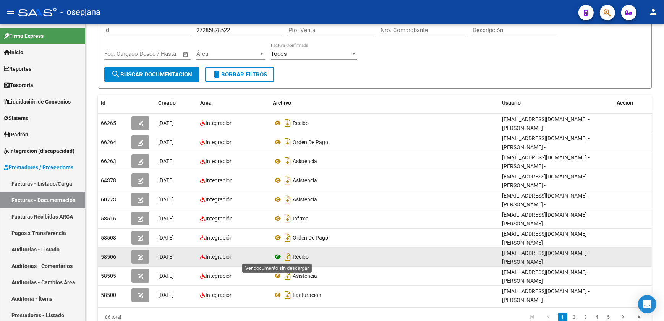
click at [280, 254] on icon at bounding box center [278, 256] width 10 height 9
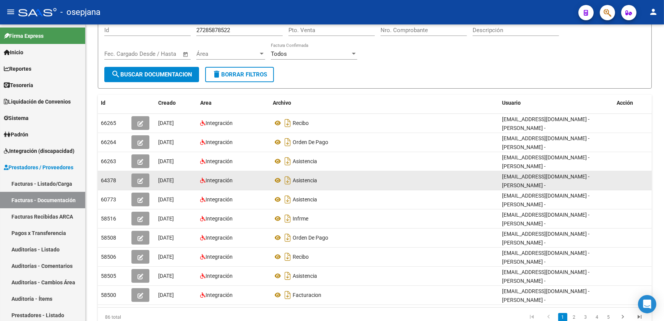
scroll to position [98, 0]
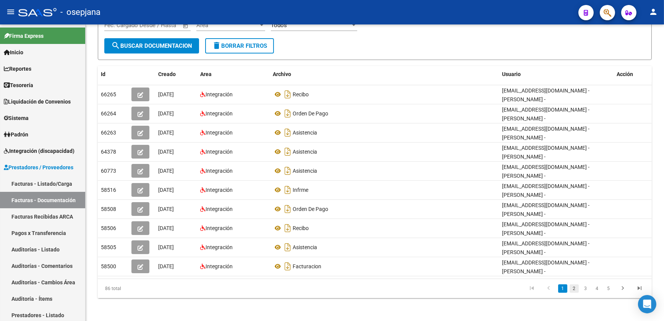
click at [572, 288] on link "2" at bounding box center [573, 288] width 9 height 8
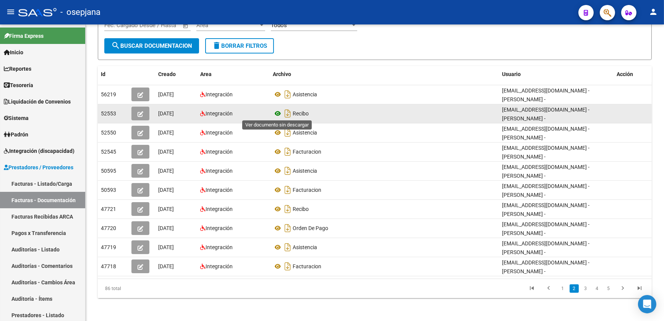
click at [277, 113] on icon at bounding box center [278, 113] width 10 height 9
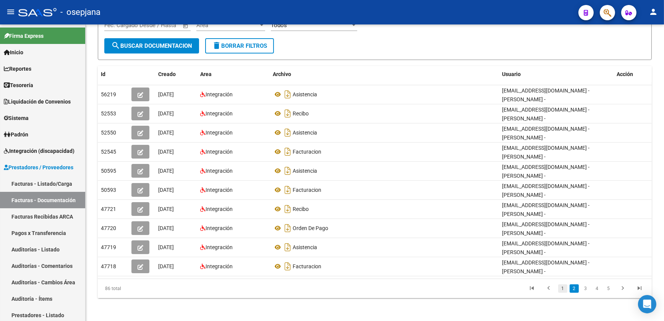
click at [568, 289] on li "2" at bounding box center [573, 288] width 11 height 13
click at [561, 286] on link "1" at bounding box center [562, 288] width 9 height 8
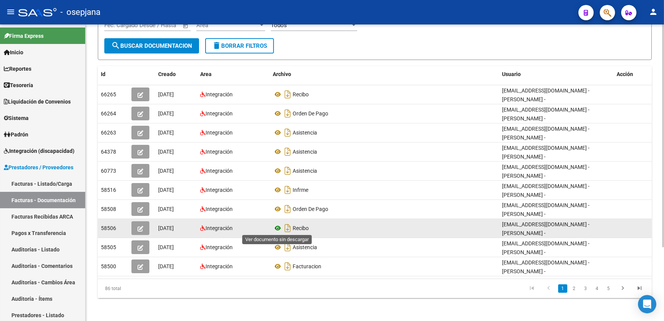
click at [277, 227] on icon at bounding box center [278, 227] width 10 height 9
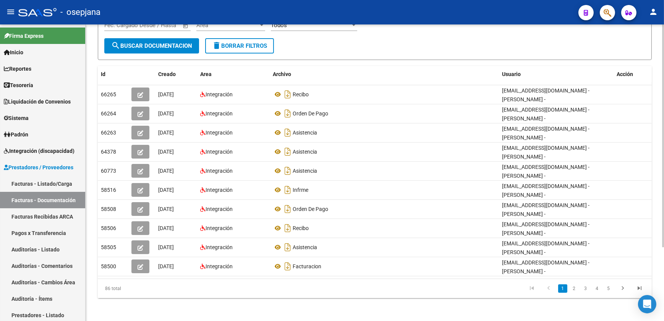
click at [331, 51] on form "Filtros Id 27285878522 CUIT / Razón Social Pto. Venta Nro. Comprobante Descripc…" at bounding box center [375, 22] width 554 height 76
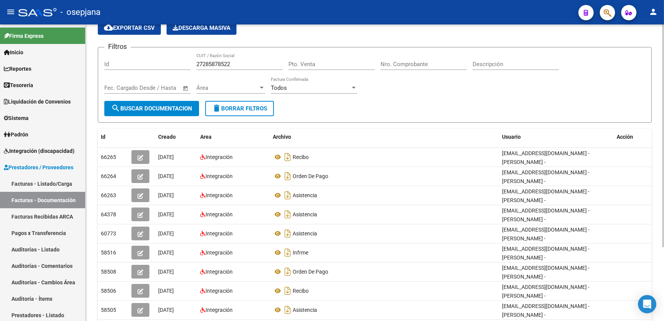
scroll to position [28, 0]
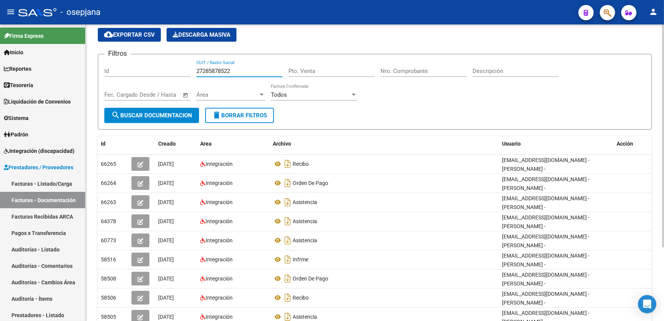
drag, startPoint x: 241, startPoint y: 68, endPoint x: 121, endPoint y: 65, distance: 119.2
click at [121, 65] on div "Filtros Id 27285878522 CUIT / Razón Social Pto. Venta Nro. Comprobante Descripc…" at bounding box center [374, 83] width 541 height 47
paste input "92508331"
click at [148, 112] on span "search Buscar Documentacion" at bounding box center [151, 115] width 81 height 7
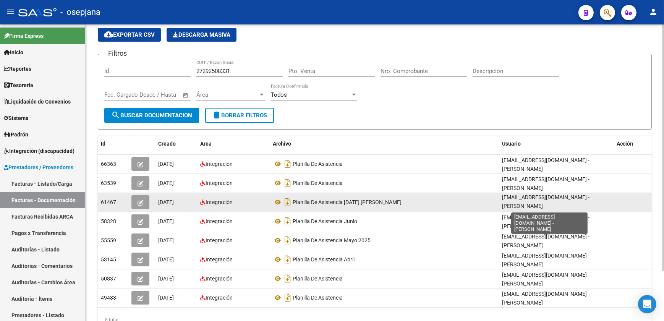
scroll to position [0, 0]
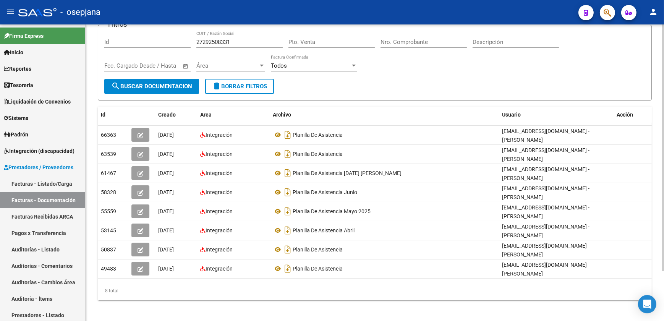
click at [657, 309] on div "PRESTADORES -> Comprobantes - Documentación Respaldatoria cloud_download Export…" at bounding box center [376, 145] width 580 height 357
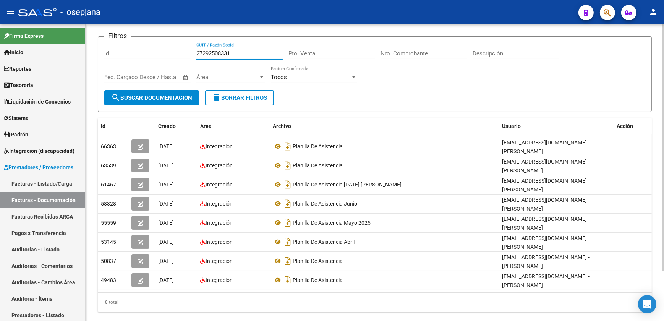
drag, startPoint x: 170, startPoint y: 33, endPoint x: 137, endPoint y: 29, distance: 33.4
click at [137, 29] on app-list-header "PRESTADORES -> Comprobantes - Documentación Respaldatoria cloud_download Export…" at bounding box center [375, 51] width 554 height 121
paste input "1522152"
click at [167, 94] on span "search Buscar Documentacion" at bounding box center [151, 97] width 81 height 7
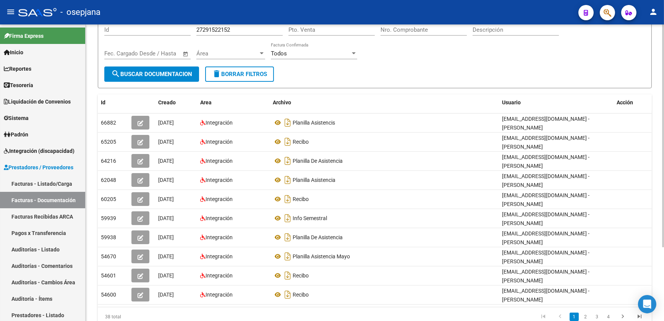
scroll to position [80, 0]
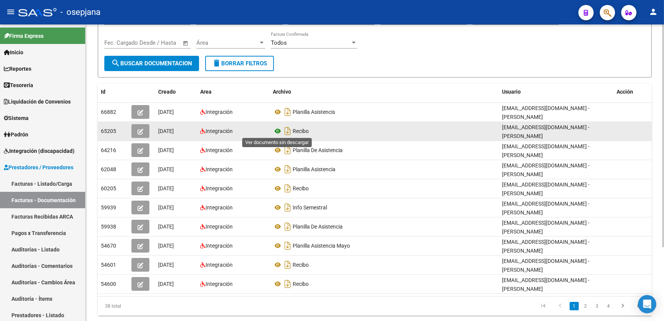
click at [275, 128] on icon at bounding box center [278, 130] width 10 height 9
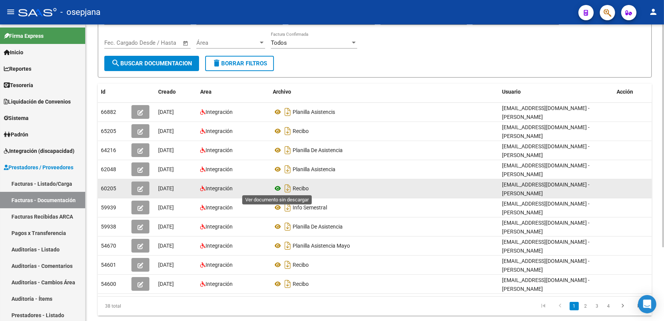
click at [275, 185] on icon at bounding box center [278, 188] width 10 height 9
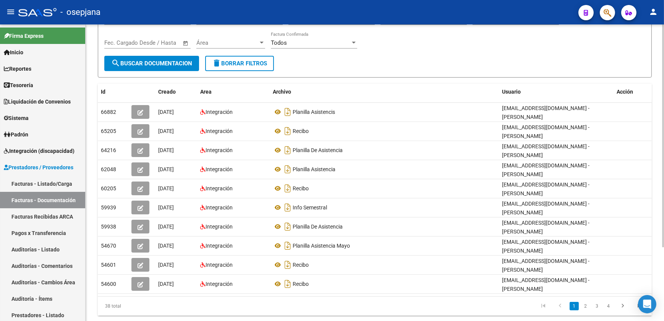
click at [433, 53] on div "Filtros Id 27291522152 CUIT / Razón Social Pto. Venta Nro. Comprobante Descripc…" at bounding box center [374, 31] width 541 height 47
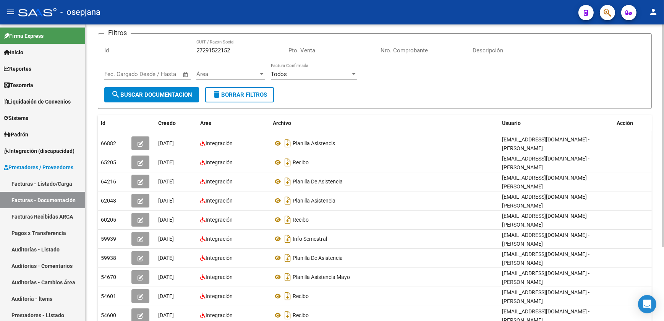
scroll to position [28, 0]
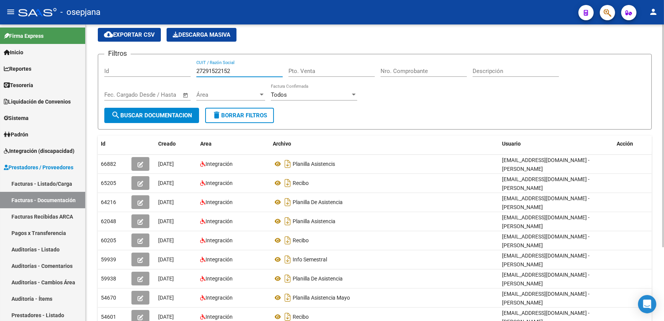
drag, startPoint x: 236, startPoint y: 68, endPoint x: 101, endPoint y: 67, distance: 134.4
click at [101, 67] on form "Filtros Id 27291522152 CUIT / Razón Social Pto. Venta Nro. Comprobante Descripc…" at bounding box center [375, 92] width 554 height 76
paste input "2508331"
click at [139, 115] on span "search Buscar Documentacion" at bounding box center [151, 115] width 81 height 7
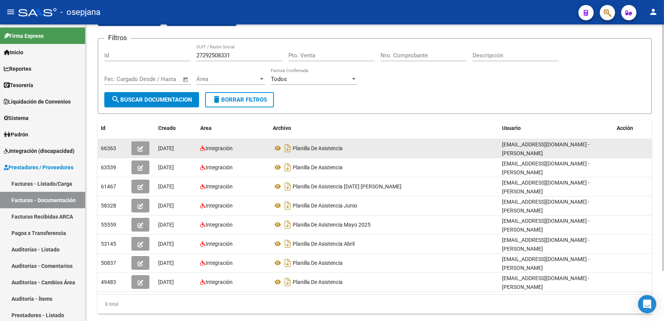
scroll to position [60, 0]
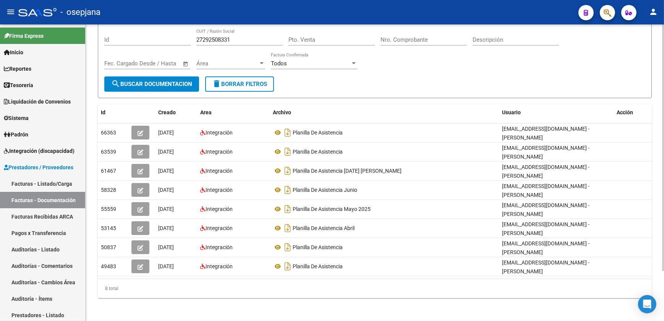
click at [397, 79] on form "Filtros Id 27292508331 CUIT / Razón Social Pto. Venta Nro. Comprobante Descripc…" at bounding box center [375, 61] width 554 height 76
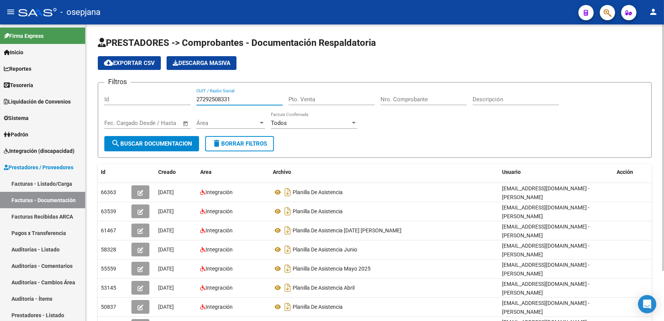
drag, startPoint x: 238, startPoint y: 98, endPoint x: 146, endPoint y: 95, distance: 92.5
click at [146, 95] on div "Filtros Id 27292508331 CUIT / Razón Social Pto. Venta Nro. Comprobante Descripc…" at bounding box center [374, 112] width 541 height 47
paste input "8808231"
click at [168, 140] on span "search Buscar Documentacion" at bounding box center [151, 143] width 81 height 7
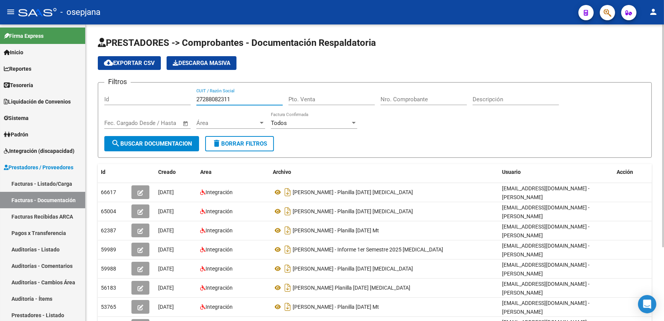
drag, startPoint x: 226, startPoint y: 100, endPoint x: 139, endPoint y: 95, distance: 87.6
click at [139, 95] on div "Filtros Id 27288082311 CUIT / Razón Social Pto. Venta Nro. Comprobante Descripc…" at bounding box center [374, 112] width 541 height 47
paste input "300492598"
click at [167, 140] on span "search Buscar Documentacion" at bounding box center [151, 143] width 81 height 7
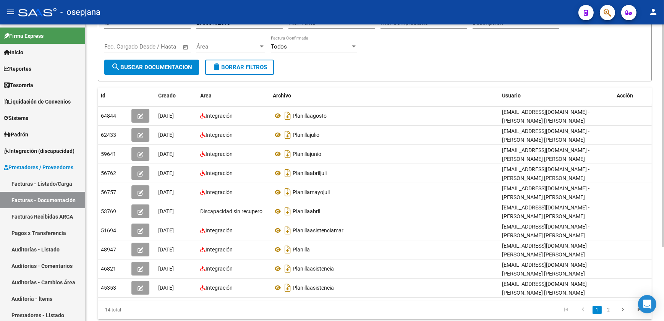
scroll to position [98, 0]
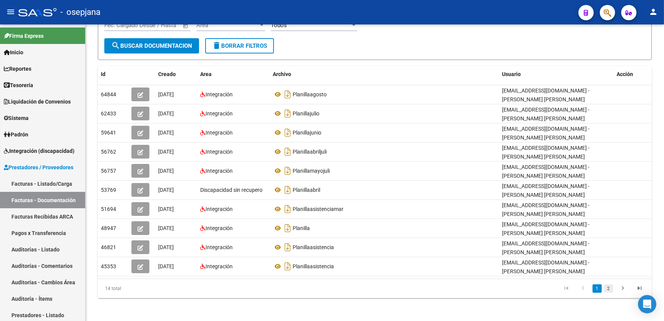
click at [611, 288] on link "2" at bounding box center [608, 288] width 9 height 8
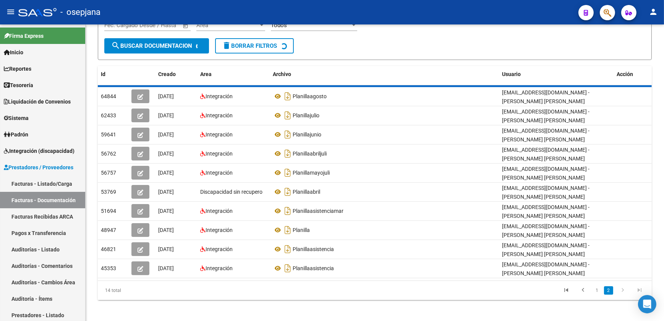
scroll to position [0, 0]
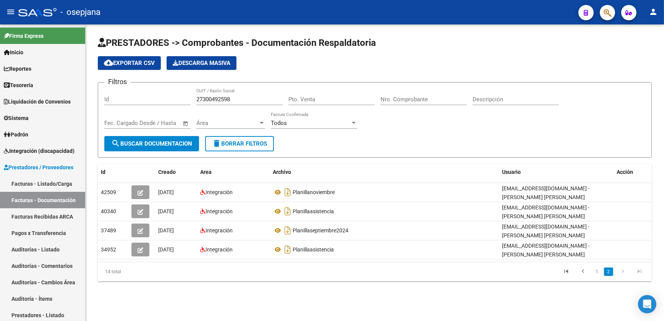
click at [420, 69] on div "cloud_download Exportar CSV Descarga Masiva" at bounding box center [375, 63] width 554 height 14
drag, startPoint x: 241, startPoint y: 97, endPoint x: 138, endPoint y: 92, distance: 102.9
click at [138, 92] on div "Filtros Id 27300492598 CUIT / Razón Social Pto. Venta Nro. Comprobante Descripc…" at bounding box center [374, 112] width 541 height 47
paste input "6954542"
click at [179, 143] on span "search Buscar Documentacion" at bounding box center [151, 143] width 81 height 7
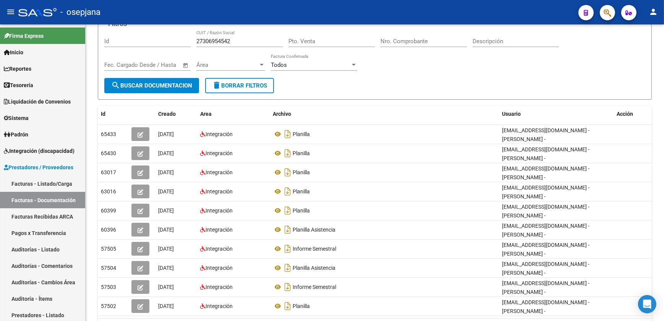
scroll to position [69, 0]
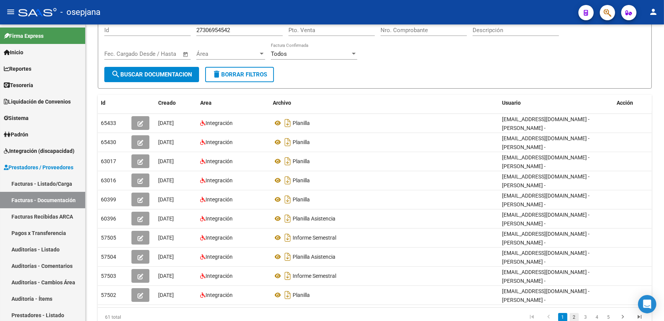
click at [578, 317] on link "2" at bounding box center [573, 317] width 9 height 8
click at [397, 76] on form "Filtros Id 27306954542 CUIT / Razón Social Pto. Venta Nro. Comprobante Descripc…" at bounding box center [375, 51] width 554 height 76
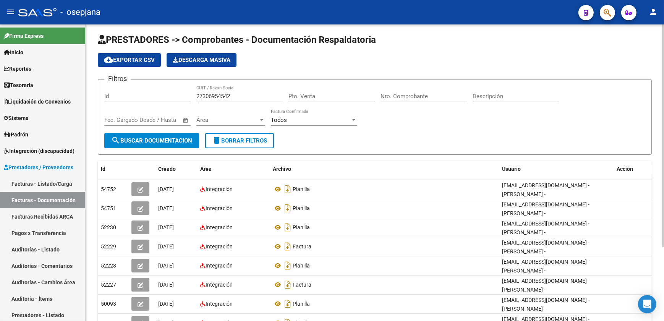
scroll to position [0, 0]
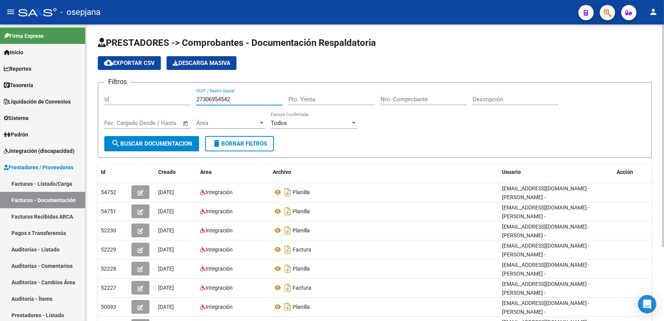
drag, startPoint x: 229, startPoint y: 97, endPoint x: 147, endPoint y: 91, distance: 82.7
click at [147, 91] on div "Filtros Id 27306954542 CUIT / Razón Social Pto. Venta Nro. Comprobante Descripc…" at bounding box center [374, 112] width 541 height 47
paste input "297282161"
type input "27297282161"
click at [173, 146] on button "search Buscar Documentacion" at bounding box center [151, 143] width 95 height 15
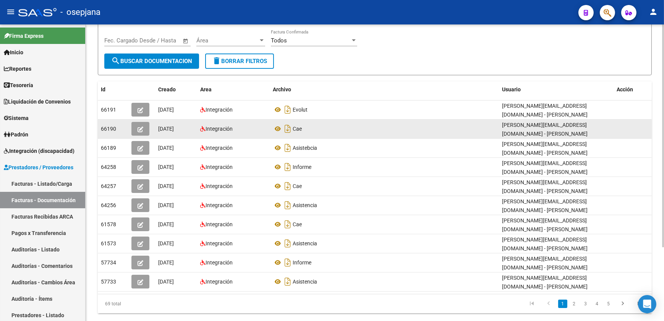
scroll to position [98, 0]
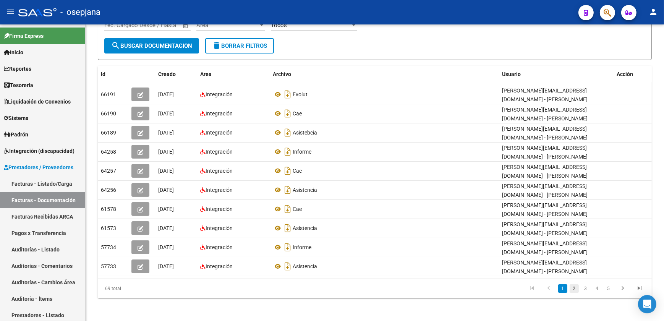
click at [576, 286] on link "2" at bounding box center [573, 288] width 9 height 8
